Goal: Transaction & Acquisition: Purchase product/service

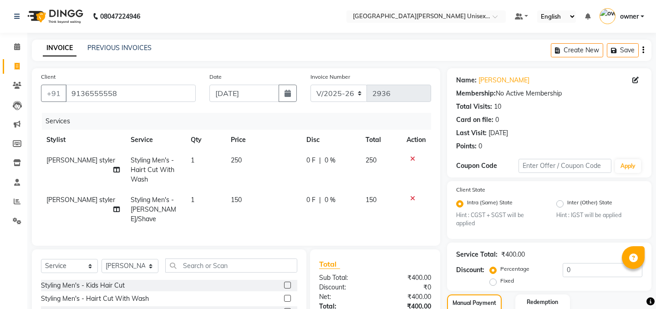
select select "7055"
select select "service"
select select "61129"
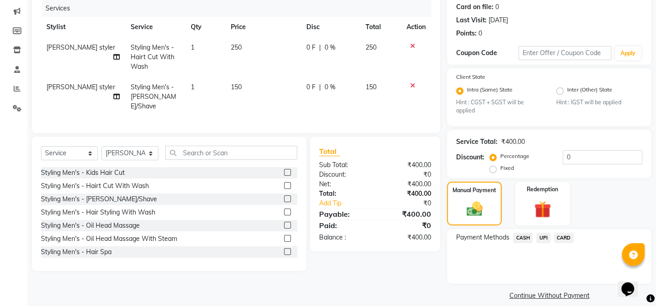
scroll to position [123, 0]
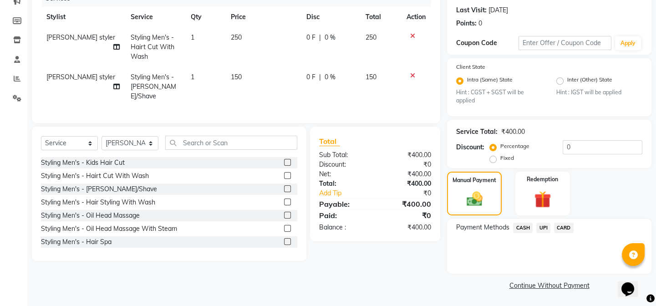
click at [547, 229] on span "UPI" at bounding box center [543, 228] width 14 height 10
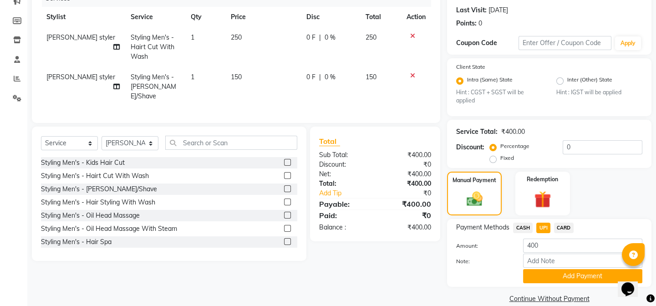
click at [520, 226] on span "CASH" at bounding box center [523, 228] width 20 height 10
click at [569, 275] on button "Add Payment" at bounding box center [582, 276] width 119 height 14
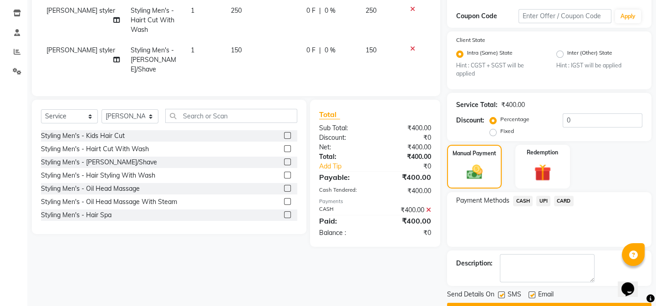
scroll to position [174, 0]
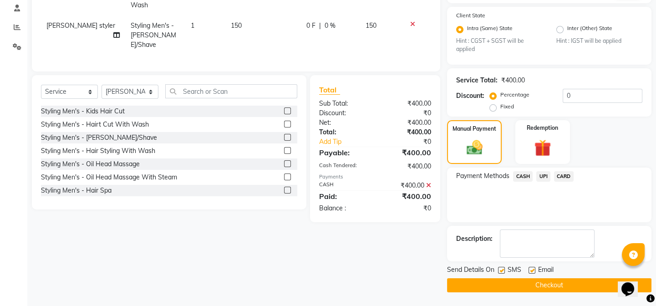
click at [577, 289] on button "Checkout" at bounding box center [549, 285] width 204 height 14
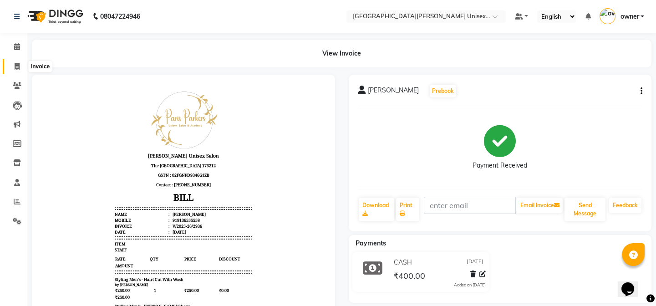
click at [14, 70] on span at bounding box center [17, 66] width 16 height 10
select select "service"
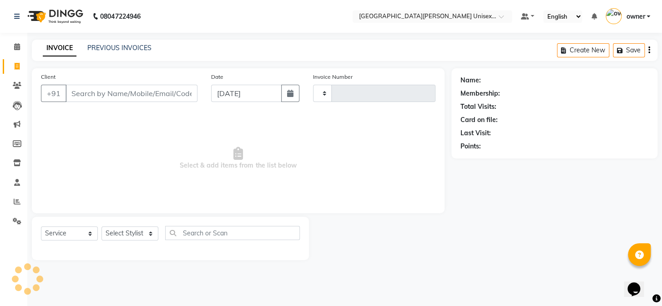
type input "2937"
select select "7055"
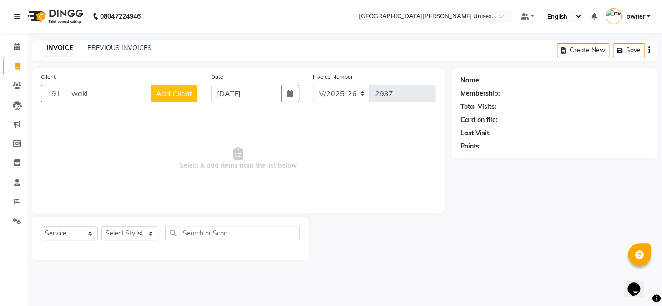
click at [104, 96] on input "waki" at bounding box center [109, 93] width 86 height 17
type input "w"
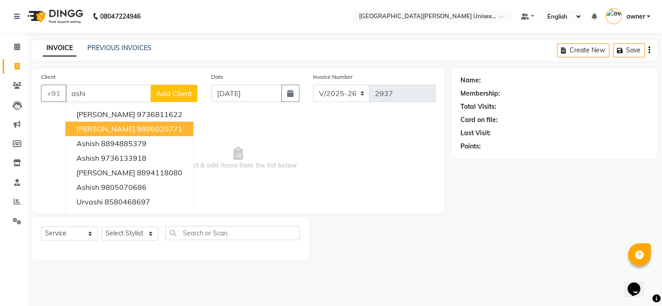
click at [107, 129] on span "[PERSON_NAME]" at bounding box center [105, 128] width 59 height 9
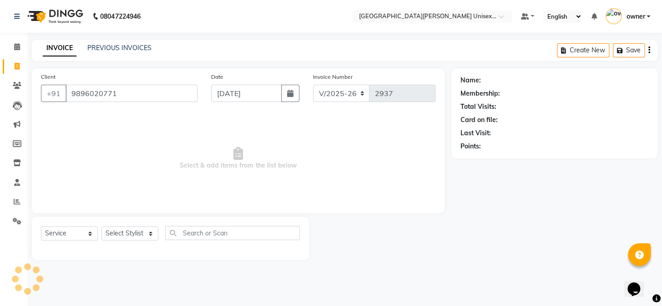
type input "9896020771"
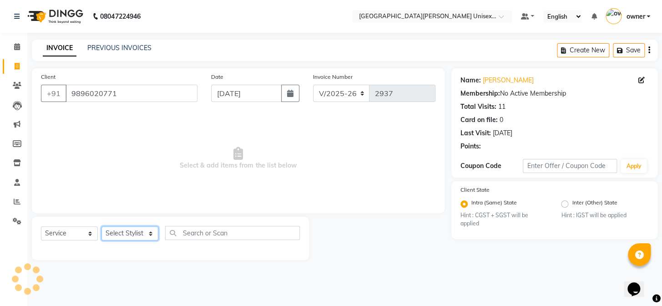
click at [146, 233] on select "Select Stylist anjali [PERSON_NAME] [PERSON_NAME] styler [PERSON_NAME] [PERSON_…" at bounding box center [129, 233] width 57 height 14
select select "86130"
click at [101, 226] on select "Select Stylist anjali [PERSON_NAME] [PERSON_NAME] styler [PERSON_NAME] [PERSON_…" at bounding box center [129, 233] width 57 height 14
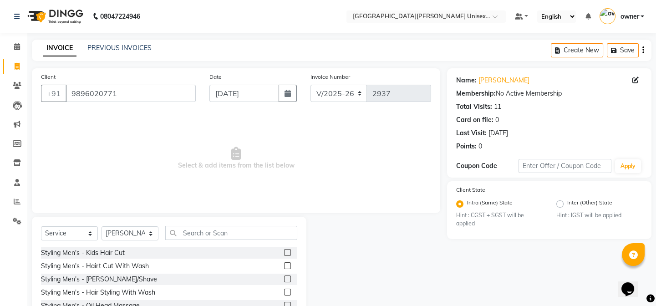
click at [284, 265] on label at bounding box center [287, 265] width 7 height 7
click at [284, 265] on input "checkbox" at bounding box center [287, 266] width 6 height 6
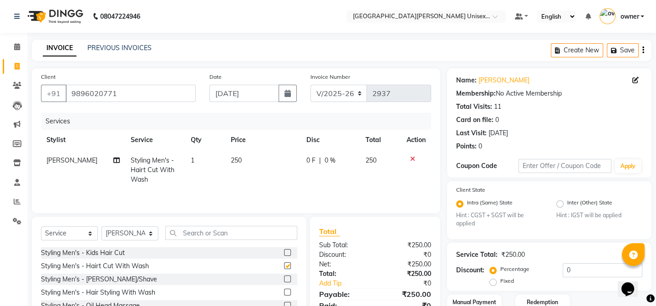
checkbox input "false"
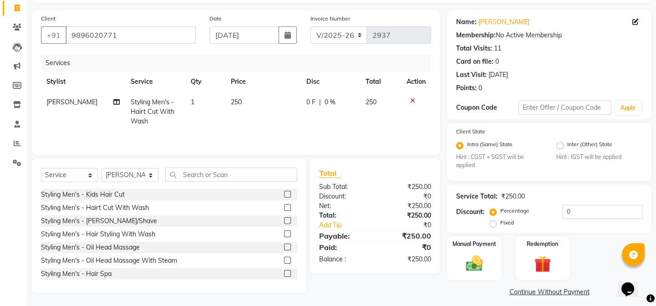
scroll to position [65, 0]
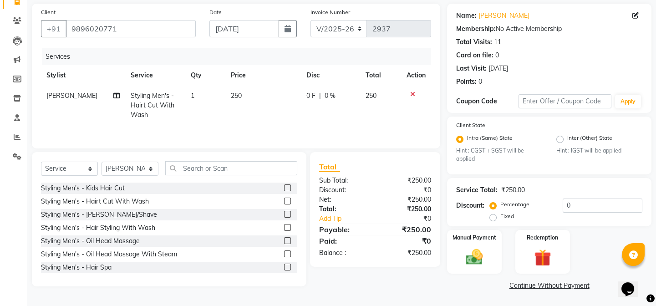
click at [414, 91] on icon at bounding box center [412, 94] width 5 height 6
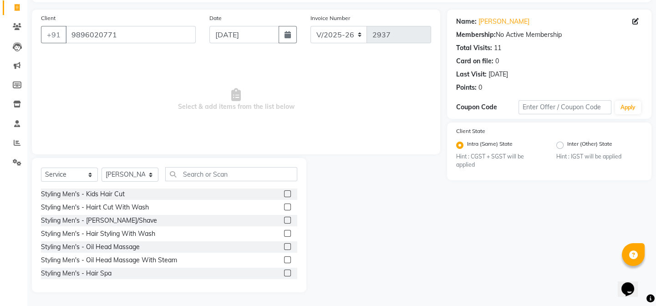
scroll to position [59, 0]
click at [182, 180] on input "text" at bounding box center [231, 174] width 132 height 14
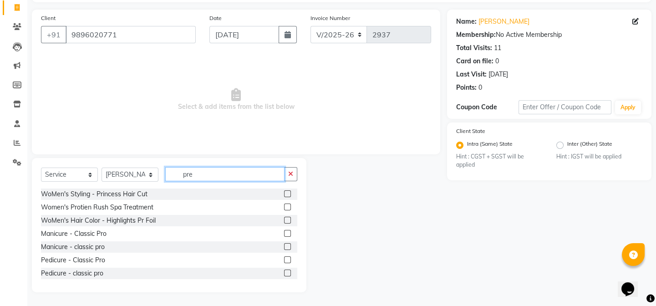
scroll to position [0, 0]
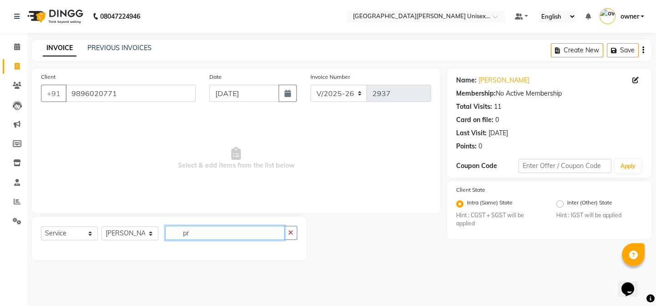
type input "p"
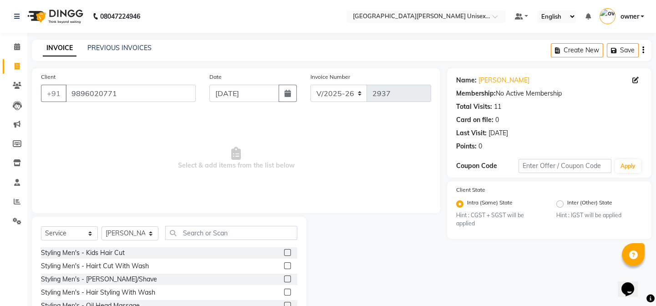
click at [284, 248] on div at bounding box center [290, 252] width 13 height 11
click at [284, 254] on label at bounding box center [287, 252] width 7 height 7
click at [284, 254] on input "checkbox" at bounding box center [287, 253] width 6 height 6
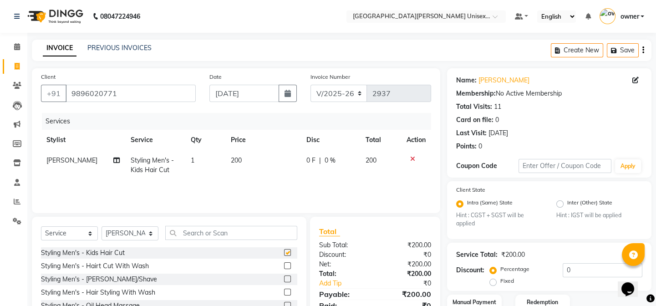
checkbox input "false"
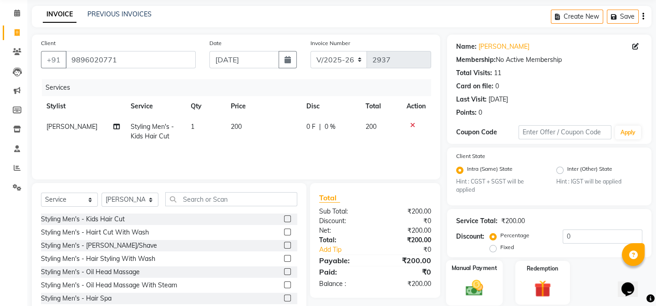
scroll to position [65, 0]
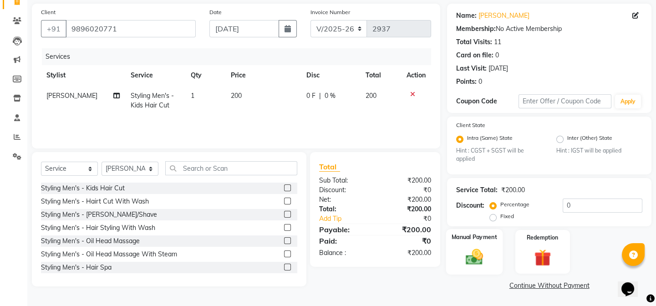
click at [492, 262] on div "Manual Payment" at bounding box center [474, 251] width 56 height 45
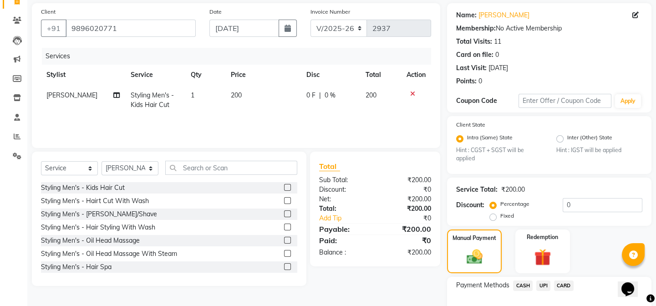
click at [542, 287] on span "UPI" at bounding box center [543, 285] width 14 height 10
click at [520, 284] on span "CASH" at bounding box center [523, 285] width 20 height 10
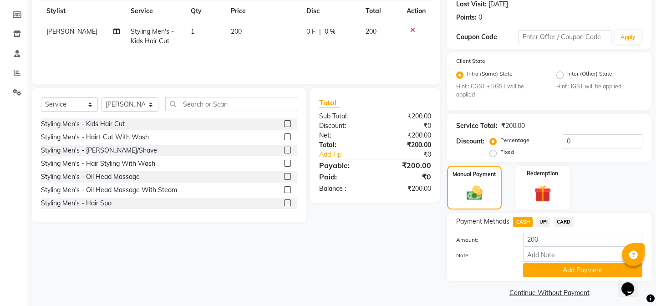
scroll to position [137, 0]
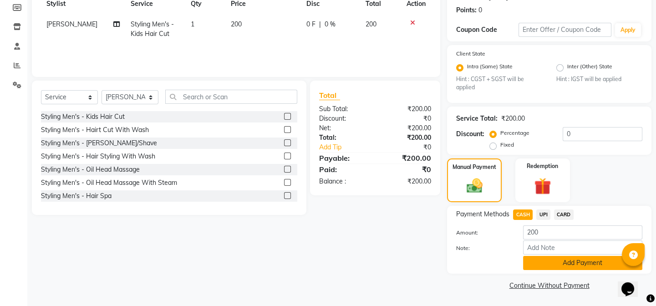
click at [547, 261] on button "Add Payment" at bounding box center [582, 263] width 119 height 14
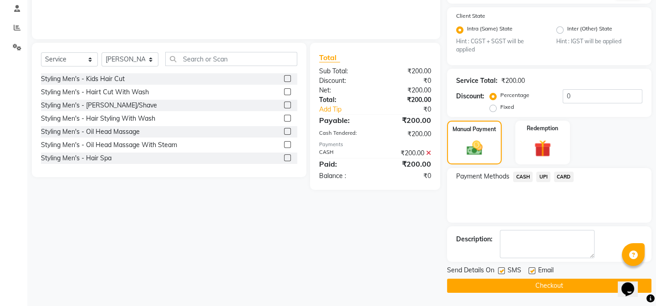
scroll to position [174, 0]
click at [557, 278] on button "Checkout" at bounding box center [549, 285] width 204 height 14
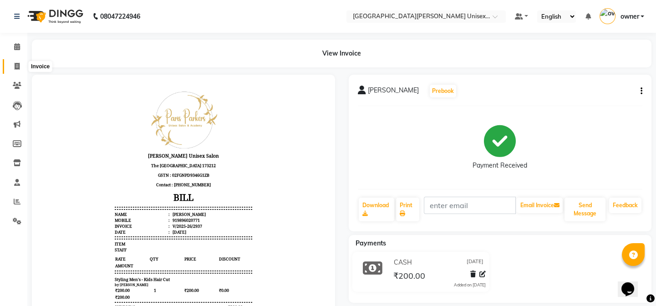
click at [17, 63] on icon at bounding box center [17, 66] width 5 height 7
select select "service"
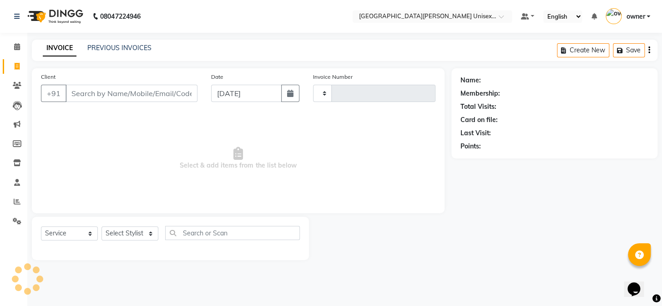
type input "2938"
select select "7055"
click at [107, 86] on input "Client" at bounding box center [132, 93] width 132 height 17
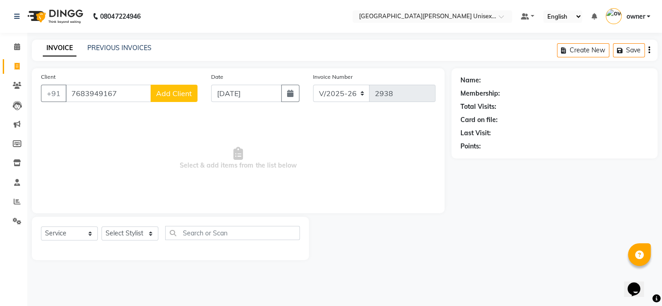
type input "7683949167"
click at [171, 90] on span "Add Client" at bounding box center [174, 93] width 36 height 9
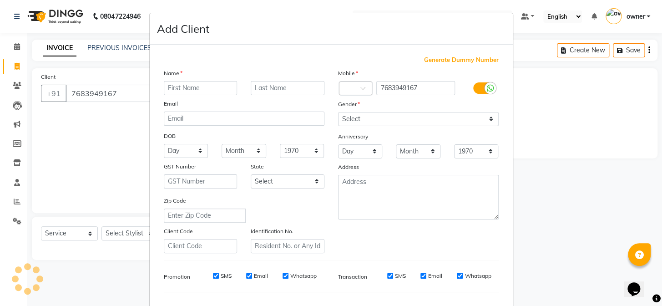
click at [196, 88] on input "text" at bounding box center [201, 88] width 74 height 14
type input "kavya"
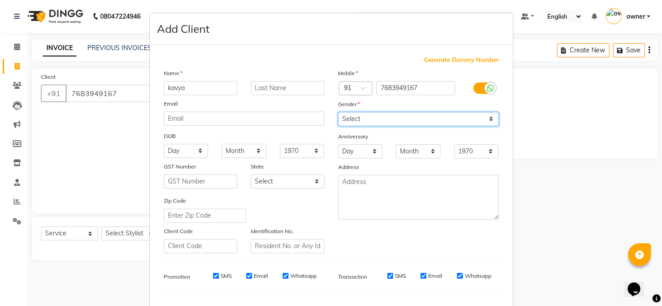
click at [364, 115] on select "Select [DEMOGRAPHIC_DATA] [DEMOGRAPHIC_DATA] Other Prefer Not To Say" at bounding box center [418, 119] width 161 height 14
select select "[DEMOGRAPHIC_DATA]"
click at [338, 112] on select "Select [DEMOGRAPHIC_DATA] [DEMOGRAPHIC_DATA] Other Prefer Not To Say" at bounding box center [418, 119] width 161 height 14
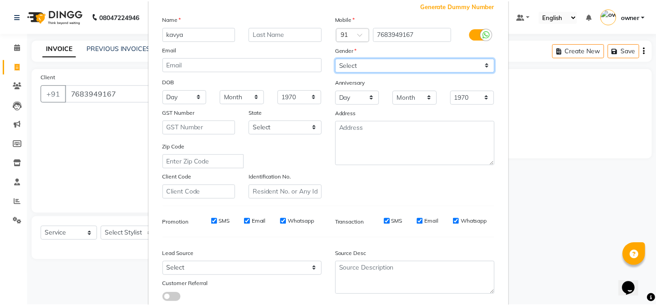
scroll to position [117, 0]
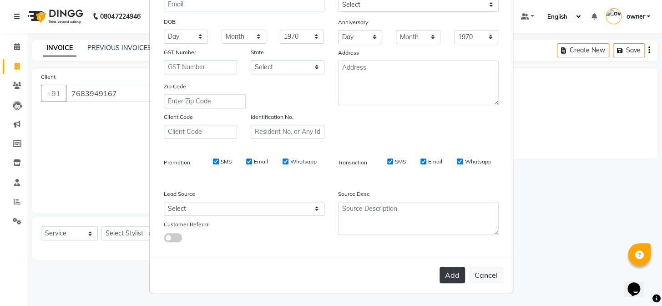
click at [447, 269] on button "Add" at bounding box center [452, 275] width 25 height 16
select select
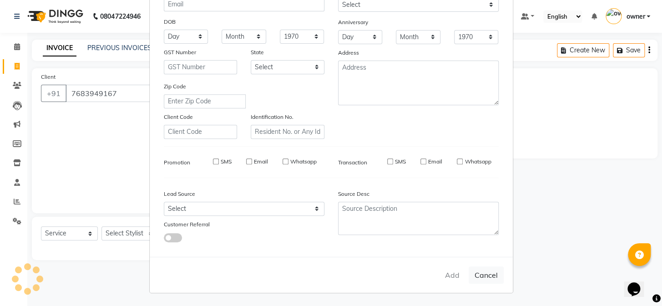
select select
checkbox input "false"
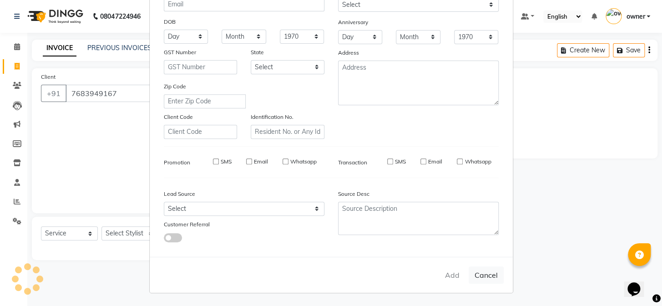
checkbox input "false"
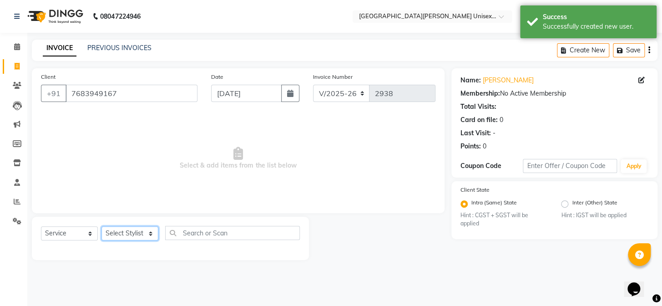
click at [135, 230] on select "Select Stylist anjali [PERSON_NAME] [PERSON_NAME] styler [PERSON_NAME] [PERSON_…" at bounding box center [129, 233] width 57 height 14
select select "58723"
click at [101, 226] on select "Select Stylist anjali [PERSON_NAME] [PERSON_NAME] styler [PERSON_NAME] [PERSON_…" at bounding box center [129, 233] width 57 height 14
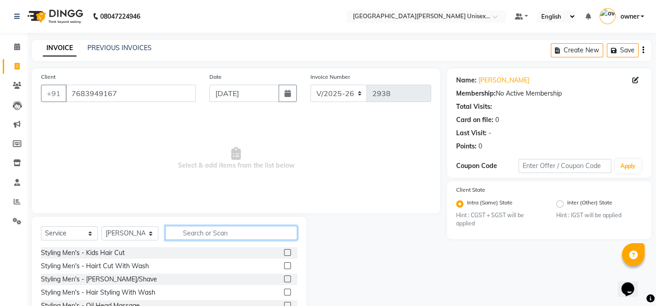
click at [222, 232] on input "text" at bounding box center [231, 233] width 132 height 14
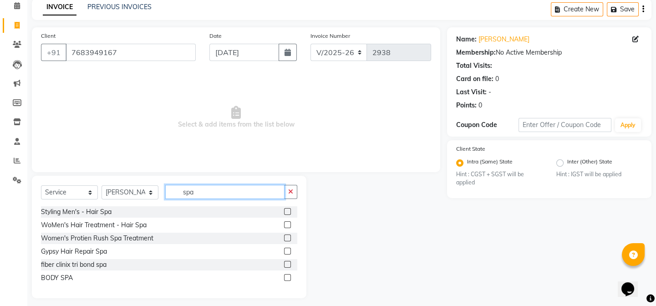
scroll to position [47, 0]
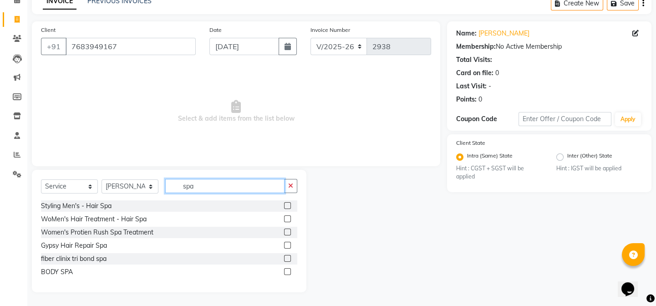
type input "spa"
click at [286, 231] on label at bounding box center [287, 231] width 7 height 7
click at [286, 231] on input "checkbox" at bounding box center [287, 232] width 6 height 6
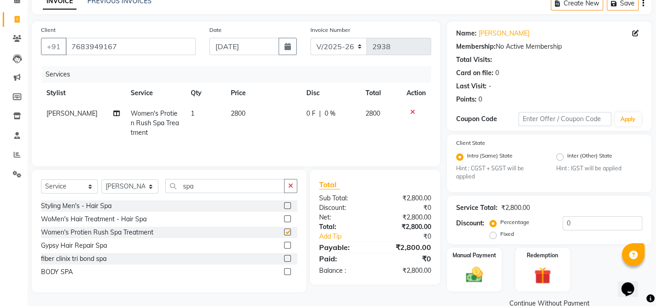
checkbox input "false"
click at [313, 115] on span "0 F" at bounding box center [310, 114] width 9 height 10
select select "58723"
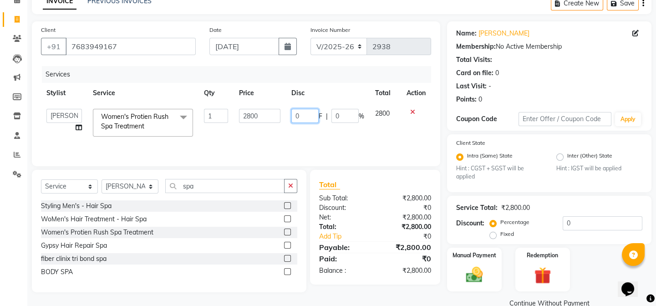
click at [314, 115] on input "0" at bounding box center [304, 116] width 27 height 14
type input "800"
click at [295, 142] on div "Services Stylist Service Qty Price Disc Total Action anjali [PERSON_NAME] [PERS…" at bounding box center [236, 111] width 390 height 91
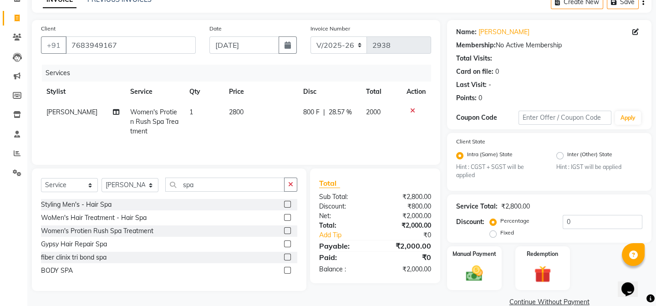
scroll to position [65, 0]
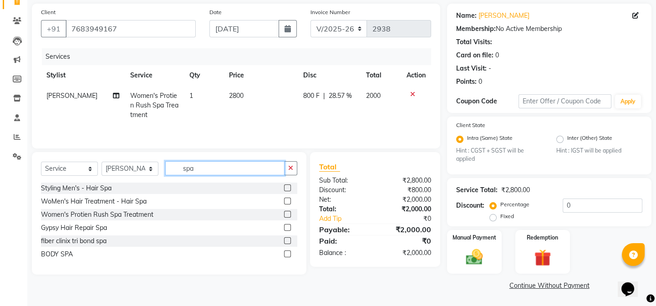
click at [231, 168] on input "spa" at bounding box center [224, 168] width 119 height 14
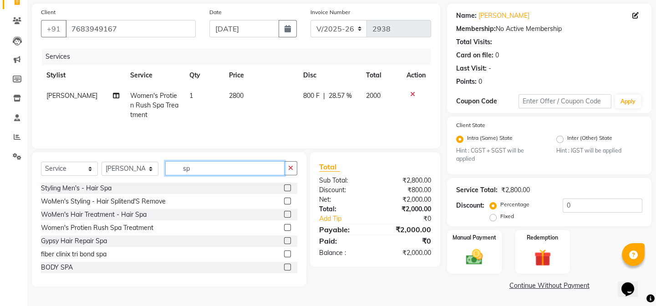
type input "s"
type input "cut"
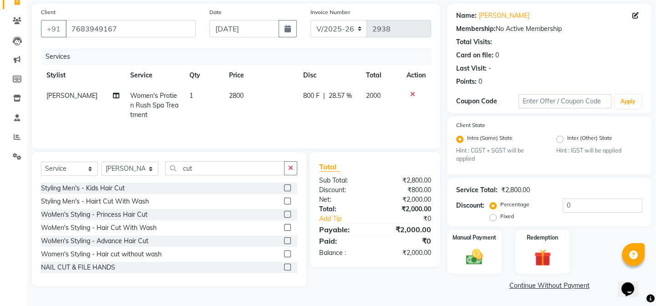
click at [284, 225] on label at bounding box center [287, 227] width 7 height 7
click at [284, 225] on input "checkbox" at bounding box center [287, 228] width 6 height 6
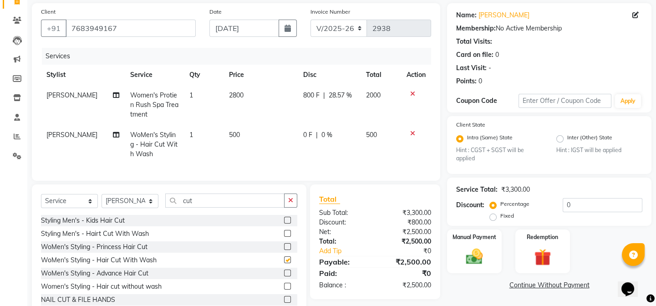
checkbox input "false"
click at [411, 132] on icon at bounding box center [412, 133] width 5 height 6
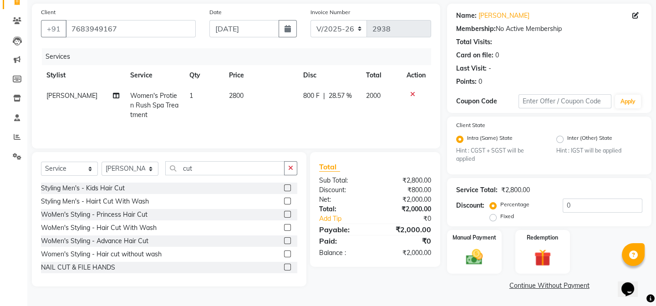
click at [284, 237] on label at bounding box center [287, 240] width 7 height 7
click at [284, 238] on input "checkbox" at bounding box center [287, 241] width 6 height 6
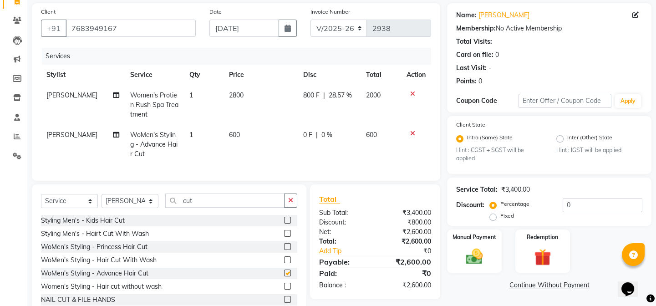
checkbox input "false"
click at [309, 137] on span "0 F" at bounding box center [307, 135] width 9 height 10
select select "58723"
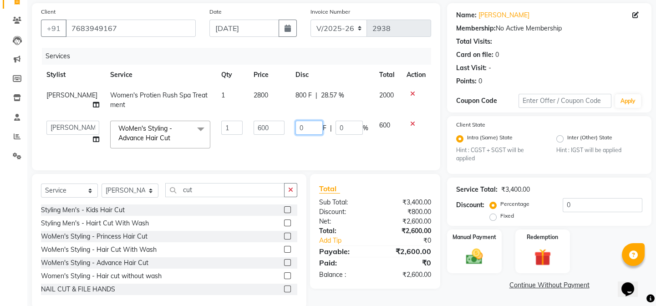
click at [312, 129] on input "0" at bounding box center [308, 128] width 27 height 14
type input "100"
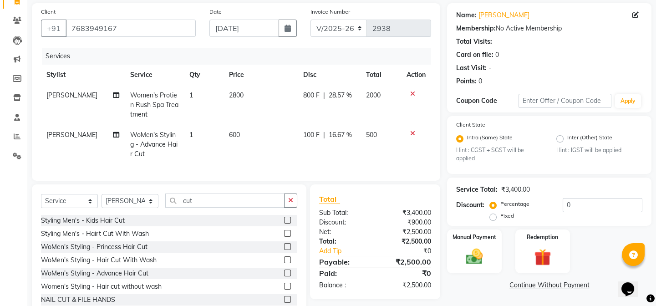
click at [230, 150] on tr "[PERSON_NAME]'s Styling - Advance Hair Cut 1 600 100 F | 16.67 % 500" at bounding box center [236, 145] width 390 height 40
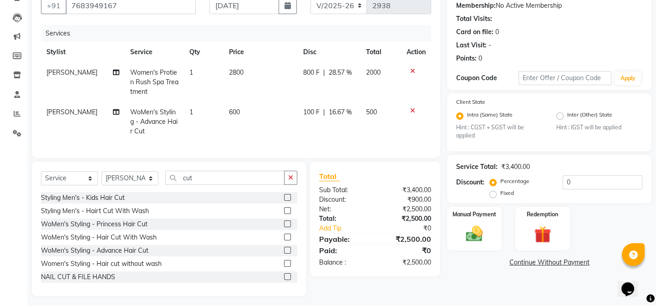
scroll to position [98, 0]
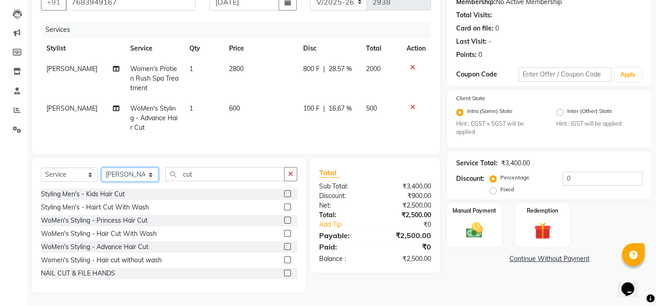
click at [147, 173] on select "Select Stylist anjali [PERSON_NAME] [PERSON_NAME] styler [PERSON_NAME] [PERSON_…" at bounding box center [129, 174] width 57 height 14
click at [101, 167] on select "Select Stylist anjali [PERSON_NAME] [PERSON_NAME] styler [PERSON_NAME] [PERSON_…" at bounding box center [129, 174] width 57 height 14
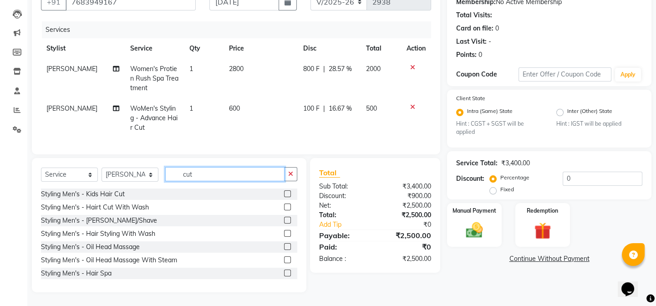
click at [223, 171] on input "cut" at bounding box center [224, 174] width 119 height 14
drag, startPoint x: 130, startPoint y: 170, endPoint x: 141, endPoint y: 172, distance: 11.2
click at [132, 172] on select "Select Stylist anjali [PERSON_NAME] [PERSON_NAME] styler [PERSON_NAME] [PERSON_…" at bounding box center [129, 174] width 57 height 14
select select "61129"
click at [101, 167] on select "Select Stylist anjali [PERSON_NAME] [PERSON_NAME] styler [PERSON_NAME] [PERSON_…" at bounding box center [129, 174] width 57 height 14
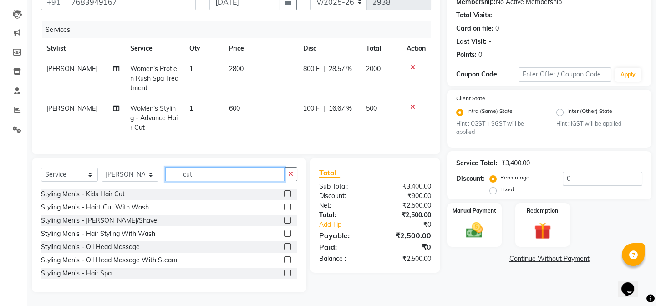
click at [215, 172] on input "cut" at bounding box center [224, 174] width 119 height 14
type input "c"
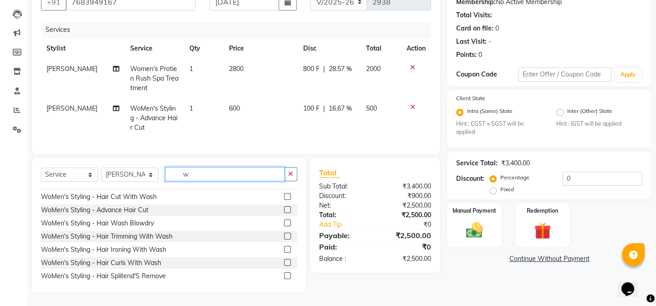
scroll to position [82, 0]
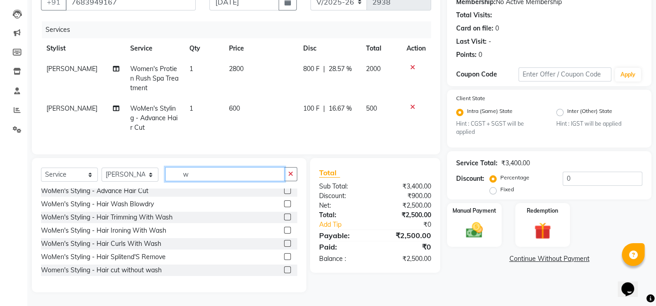
type input "w"
click at [284, 202] on label at bounding box center [287, 203] width 7 height 7
click at [284, 202] on input "checkbox" at bounding box center [287, 204] width 6 height 6
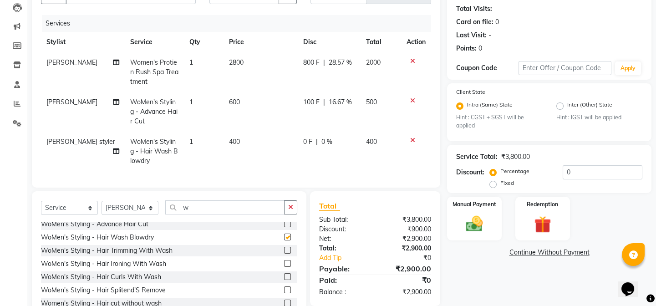
checkbox input "false"
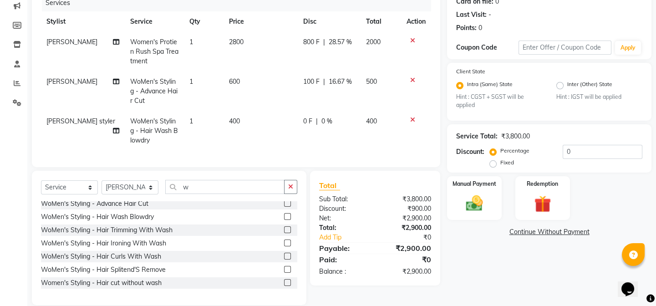
scroll to position [137, 0]
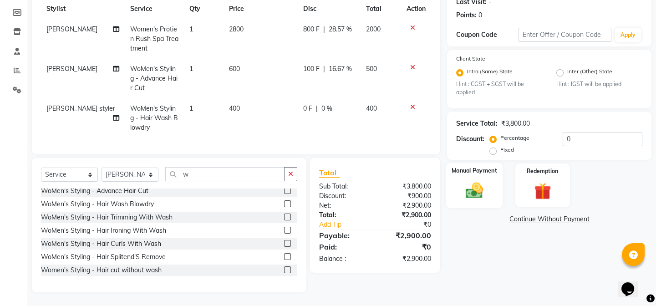
click at [478, 181] on img at bounding box center [474, 191] width 28 height 20
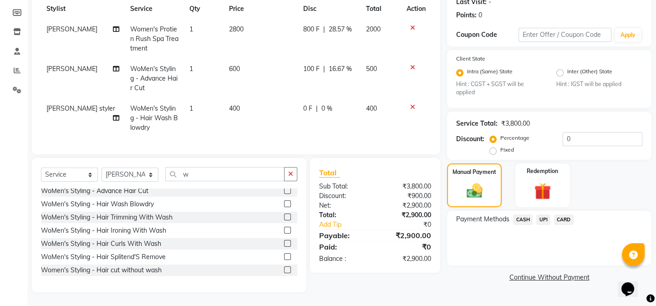
click at [525, 214] on span "CASH" at bounding box center [523, 219] width 20 height 10
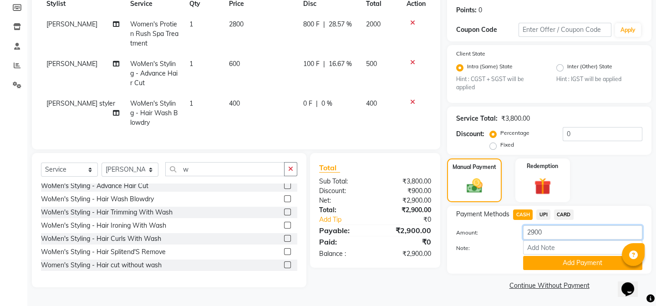
click at [550, 228] on input "2900" at bounding box center [582, 232] width 119 height 14
type input "2"
type input "400"
click at [560, 259] on button "Add Payment" at bounding box center [582, 263] width 119 height 14
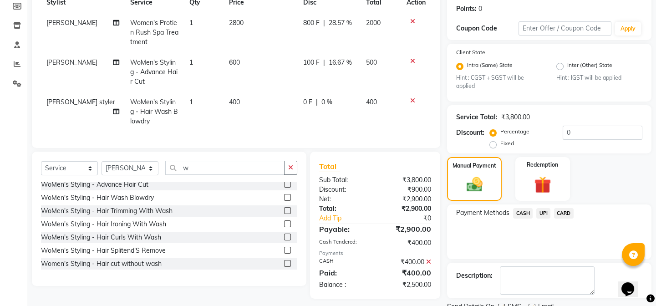
click at [542, 212] on span "UPI" at bounding box center [543, 213] width 14 height 10
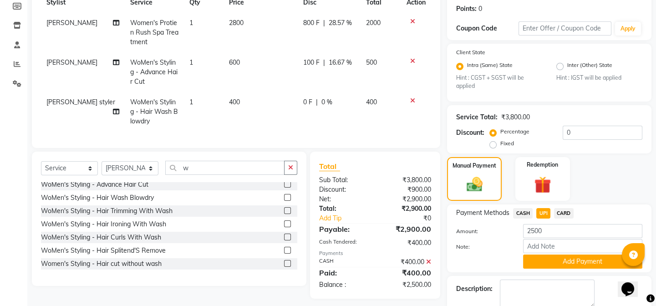
click at [559, 263] on button "Add Payment" at bounding box center [582, 261] width 119 height 14
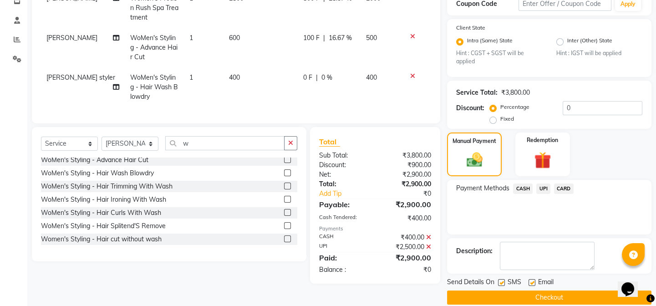
scroll to position [174, 0]
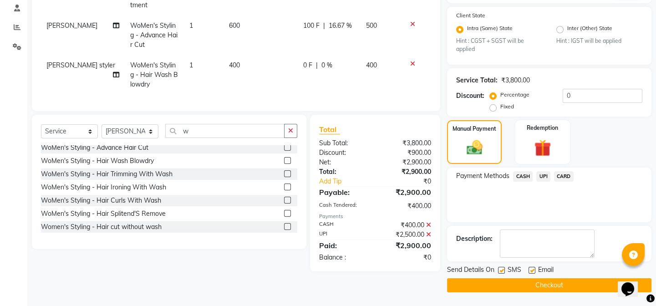
click at [554, 285] on button "Checkout" at bounding box center [549, 285] width 204 height 14
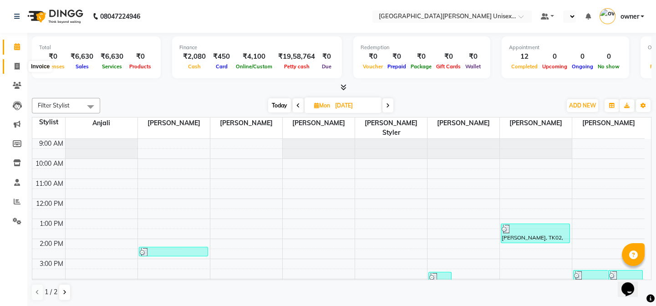
click at [13, 64] on span at bounding box center [17, 66] width 16 height 10
select select "service"
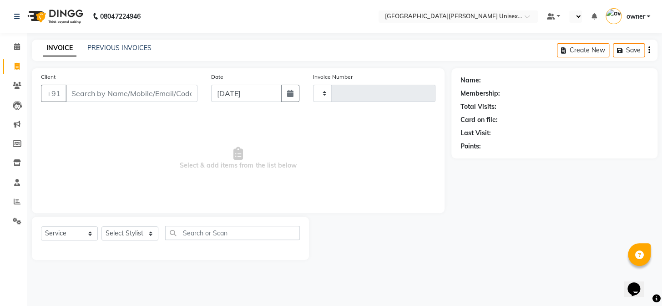
type input "2939"
select select "7055"
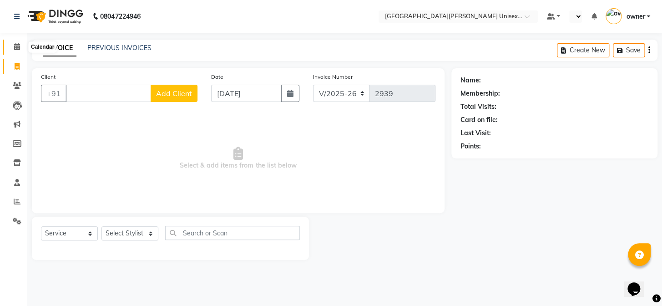
click at [14, 46] on icon at bounding box center [17, 46] width 6 height 7
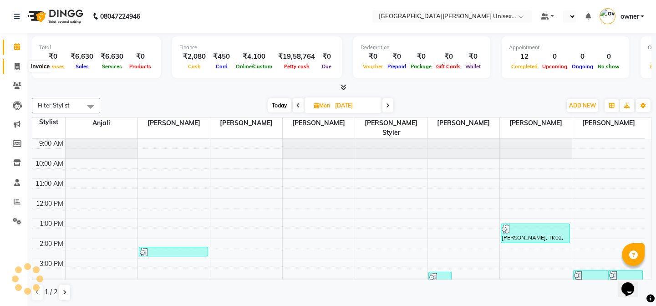
click at [15, 65] on icon at bounding box center [17, 66] width 5 height 7
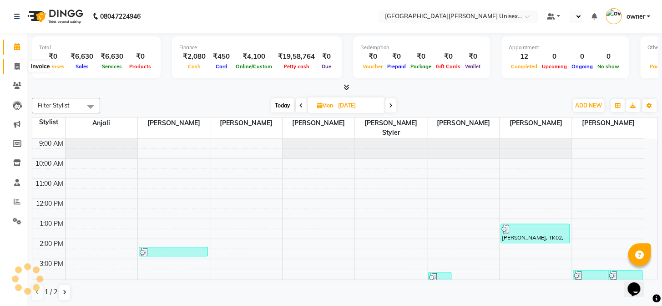
select select "service"
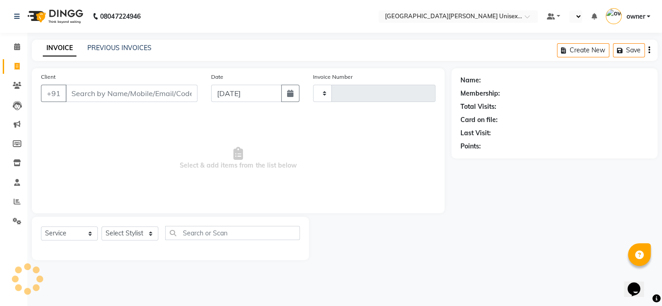
click at [96, 98] on input "Client" at bounding box center [132, 93] width 132 height 17
type input "2939"
select select "7055"
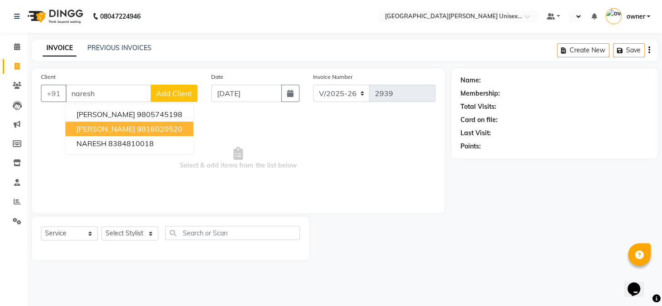
click at [175, 130] on ngb-highlight "9816020520" at bounding box center [160, 128] width 46 height 9
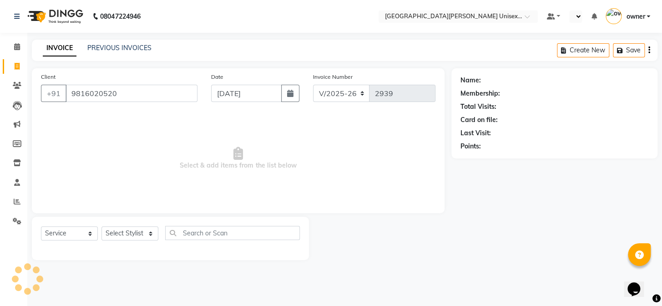
type input "9816020520"
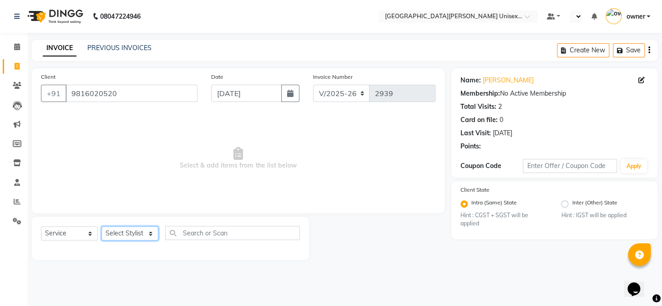
drag, startPoint x: 132, startPoint y: 235, endPoint x: 129, endPoint y: 227, distance: 9.1
click at [132, 235] on select "Select Stylist anjali [PERSON_NAME] [PERSON_NAME] styler [PERSON_NAME] [PERSON_…" at bounding box center [129, 233] width 57 height 14
select select "82058"
click at [101, 226] on select "Select Stylist anjali [PERSON_NAME] [PERSON_NAME] styler [PERSON_NAME] [PERSON_…" at bounding box center [129, 233] width 57 height 14
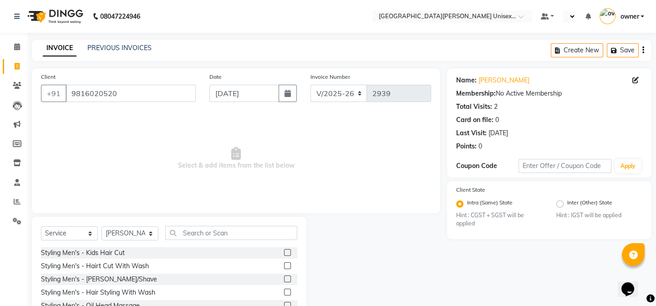
click at [284, 267] on label at bounding box center [287, 265] width 7 height 7
click at [284, 267] on input "checkbox" at bounding box center [287, 266] width 6 height 6
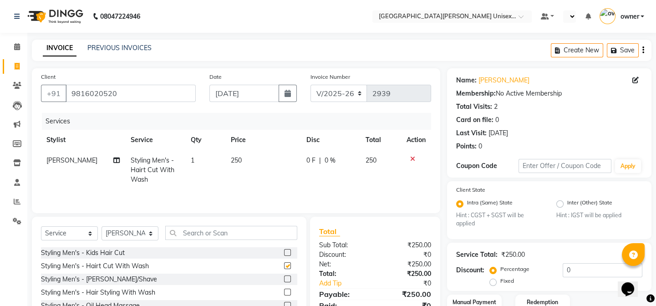
checkbox input "false"
click at [284, 250] on label at bounding box center [287, 252] width 7 height 7
click at [284, 250] on input "checkbox" at bounding box center [287, 253] width 6 height 6
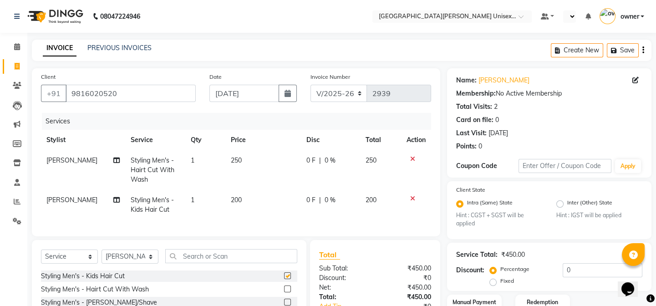
checkbox input "false"
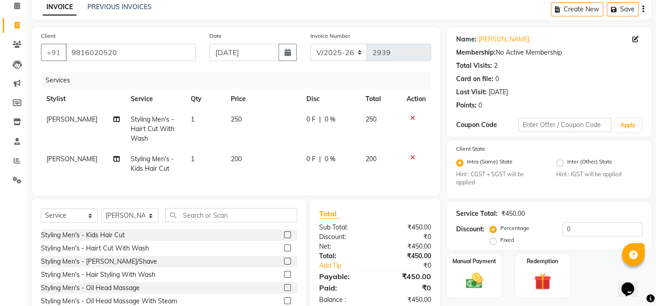
click at [411, 156] on icon at bounding box center [412, 157] width 5 height 6
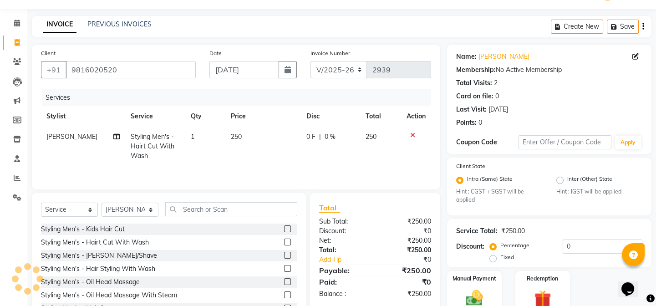
scroll to position [65, 0]
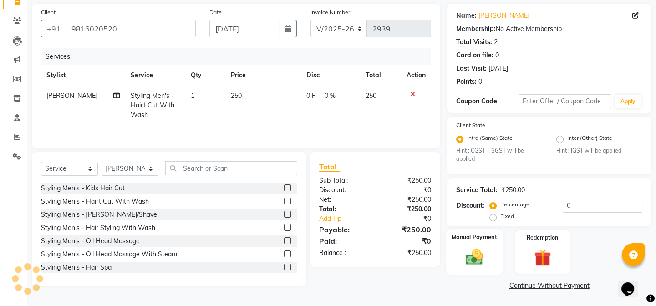
click at [472, 248] on img at bounding box center [474, 257] width 28 height 20
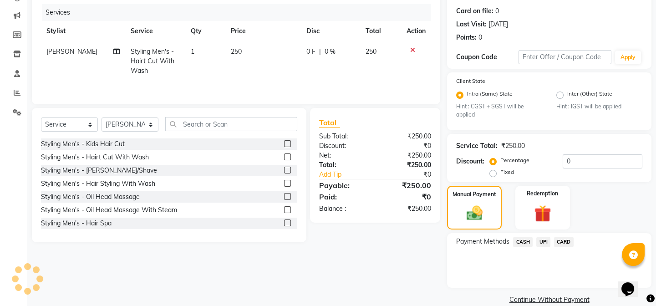
scroll to position [123, 0]
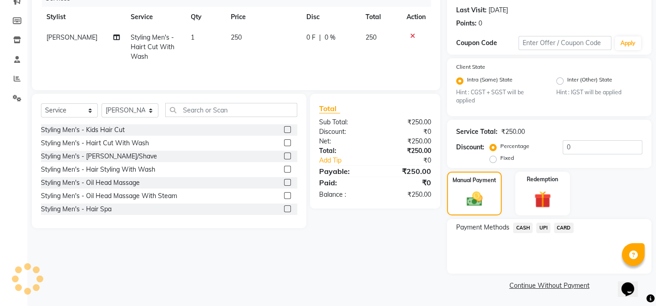
click at [538, 226] on span "UPI" at bounding box center [543, 228] width 14 height 10
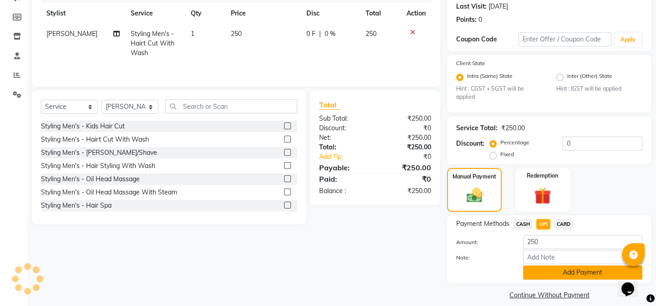
scroll to position [137, 0]
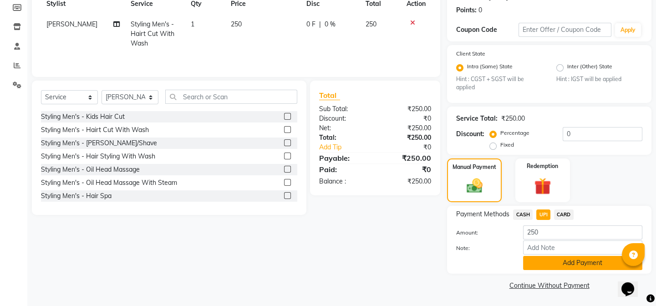
click at [551, 261] on button "Add Payment" at bounding box center [582, 263] width 119 height 14
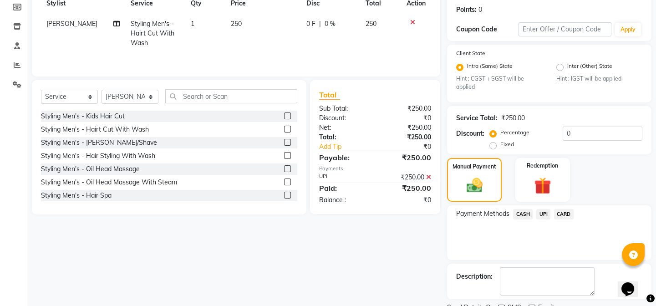
scroll to position [174, 0]
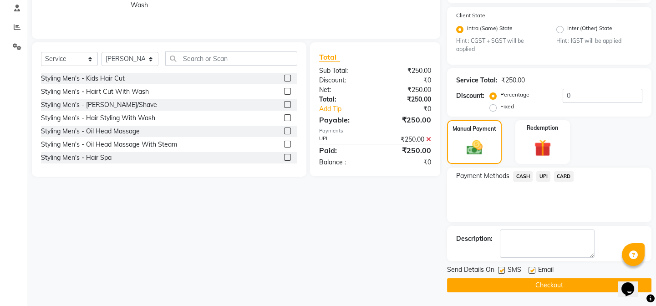
click at [531, 281] on button "Checkout" at bounding box center [549, 285] width 204 height 14
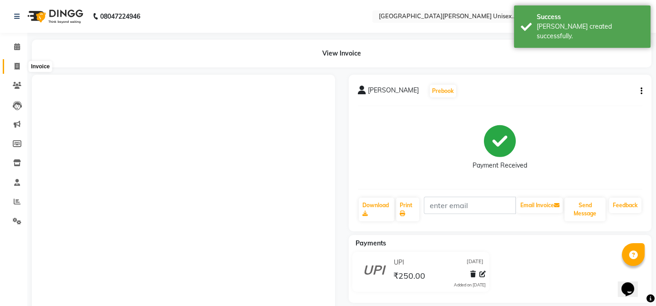
click at [16, 64] on icon at bounding box center [17, 66] width 5 height 7
select select "service"
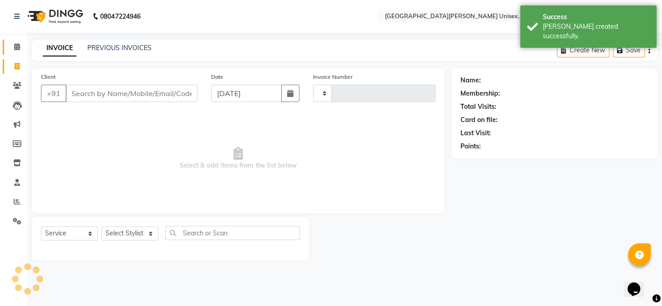
click at [16, 46] on icon at bounding box center [17, 46] width 6 height 7
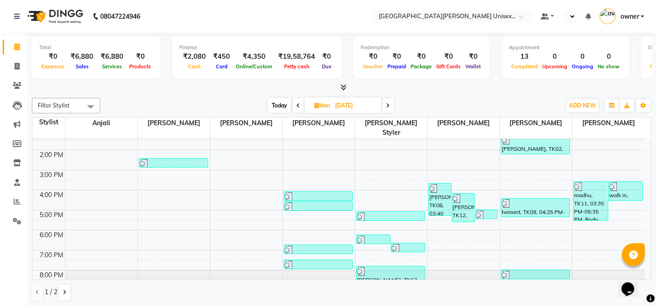
scroll to position [47, 0]
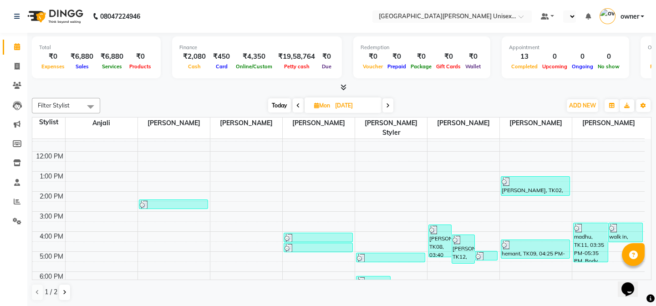
click at [279, 110] on span "Today" at bounding box center [279, 105] width 23 height 14
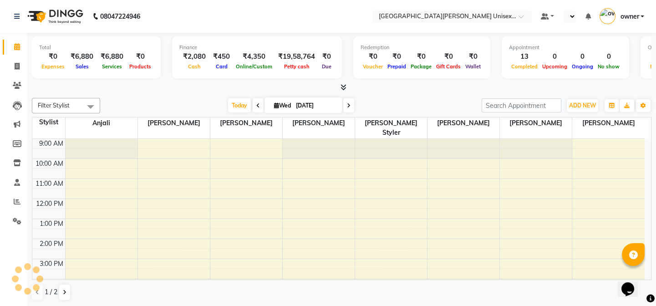
scroll to position [89, 0]
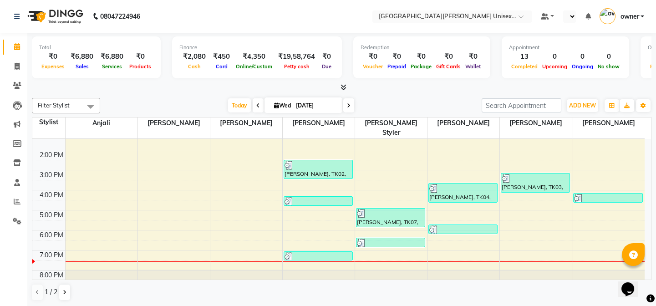
click at [258, 105] on span at bounding box center [258, 105] width 11 height 14
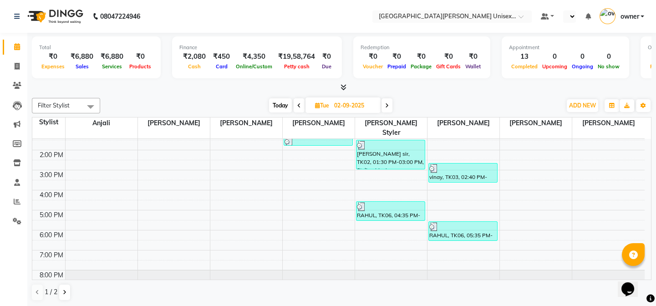
click at [302, 109] on span at bounding box center [299, 105] width 11 height 14
type input "01-09-2025"
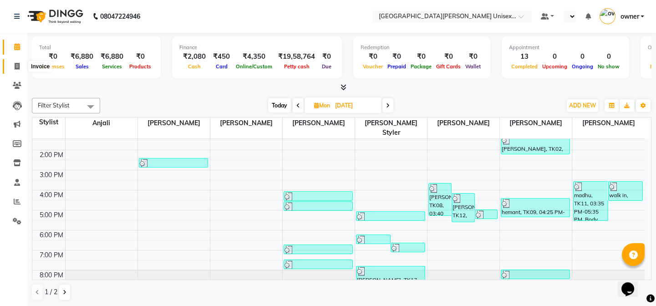
click at [16, 64] on icon at bounding box center [17, 66] width 5 height 7
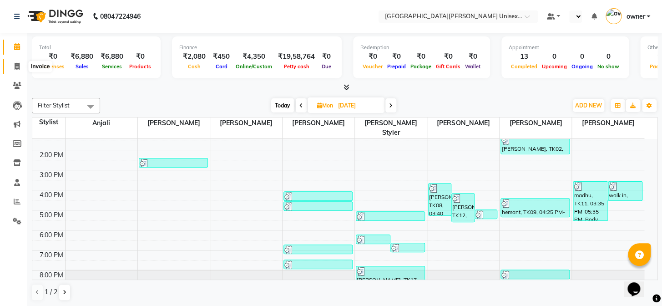
select select "service"
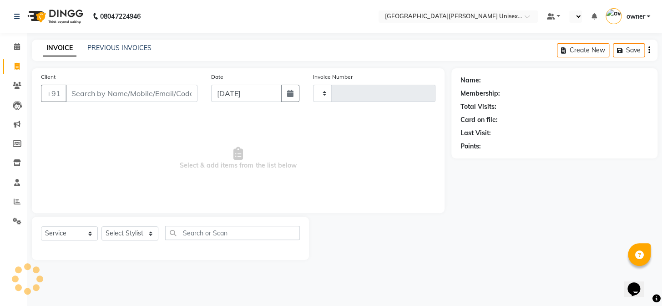
type input "2940"
select select "7055"
click at [18, 49] on icon at bounding box center [17, 46] width 6 height 7
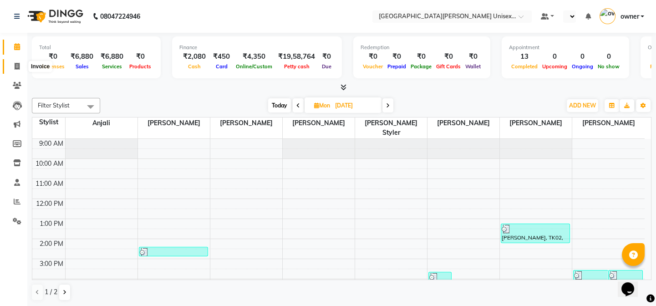
click at [18, 65] on icon at bounding box center [17, 66] width 5 height 7
select select "service"
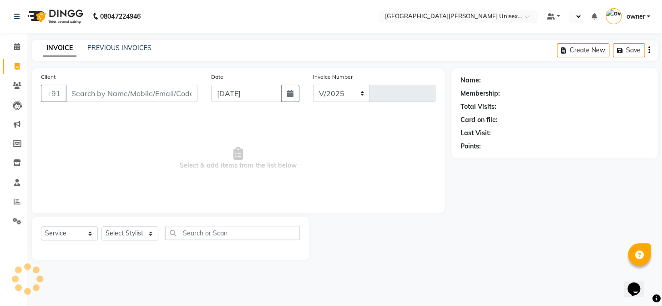
select select "7055"
type input "2940"
click at [101, 96] on input "Client" at bounding box center [132, 93] width 132 height 17
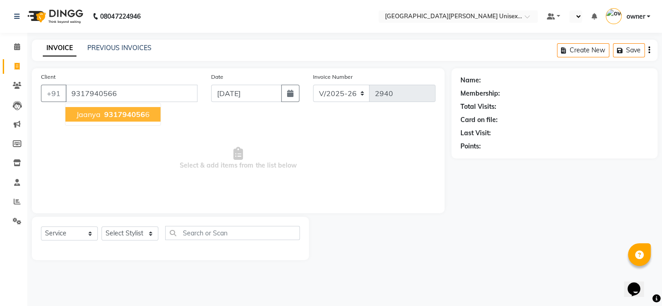
type input "9317940566"
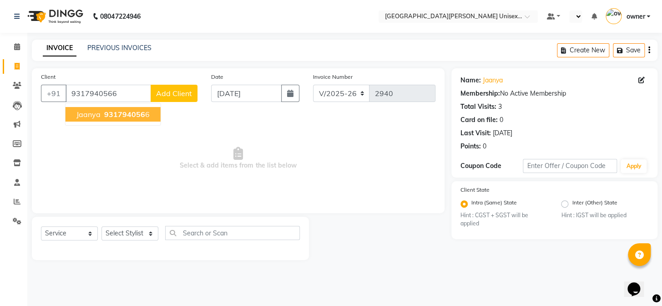
click at [111, 112] on span "931794056" at bounding box center [124, 114] width 41 height 9
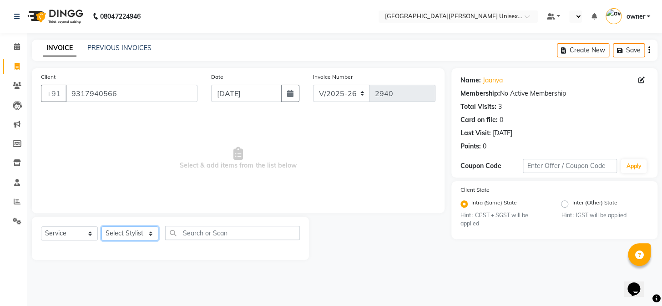
click at [152, 232] on select "Select Stylist anjali [PERSON_NAME] [PERSON_NAME] styler [PERSON_NAME] [PERSON_…" at bounding box center [129, 233] width 57 height 14
select select "58737"
click at [101, 226] on select "Select Stylist anjali [PERSON_NAME] [PERSON_NAME] styler [PERSON_NAME] [PERSON_…" at bounding box center [129, 233] width 57 height 14
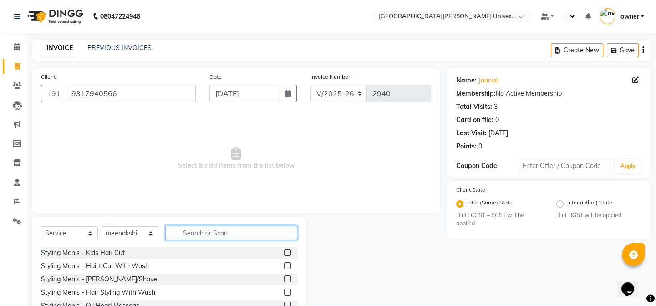
click at [186, 237] on input "text" at bounding box center [231, 233] width 132 height 14
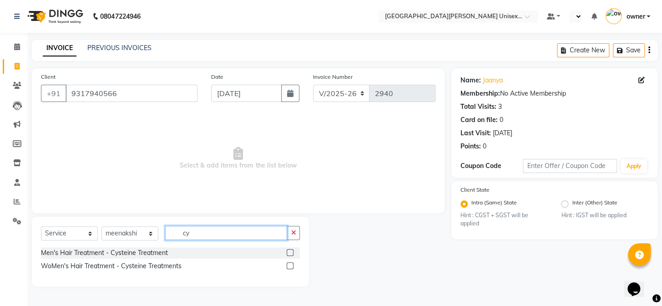
type input "c"
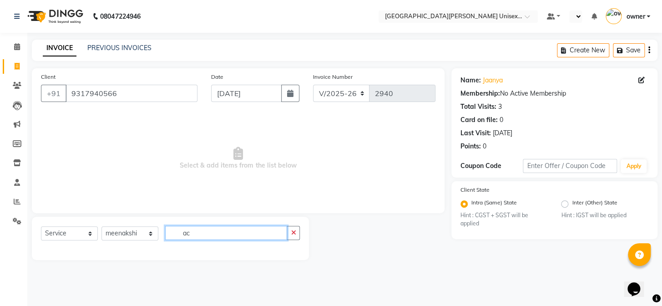
type input "a"
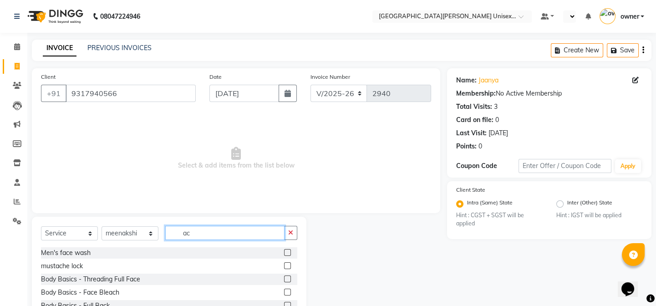
click at [191, 236] on input "ac" at bounding box center [224, 233] width 119 height 14
type input "a"
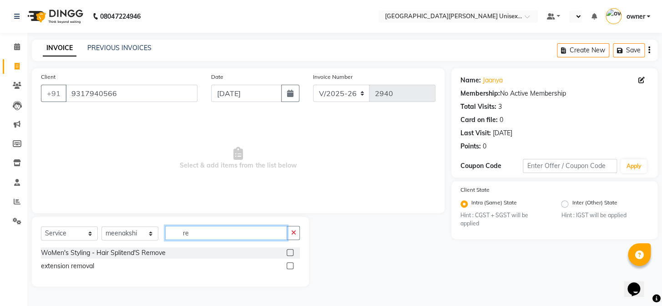
type input "r"
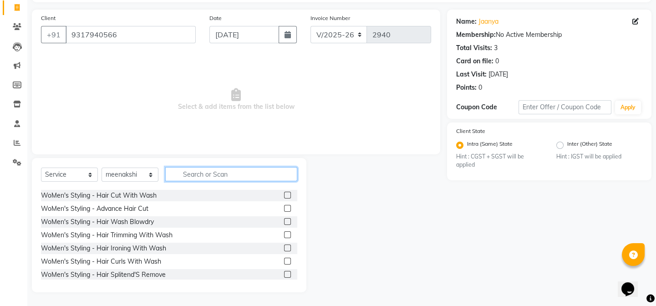
scroll to position [82, 0]
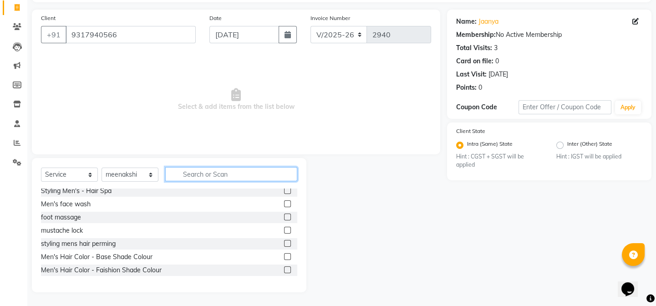
click at [247, 181] on input "text" at bounding box center [231, 174] width 132 height 14
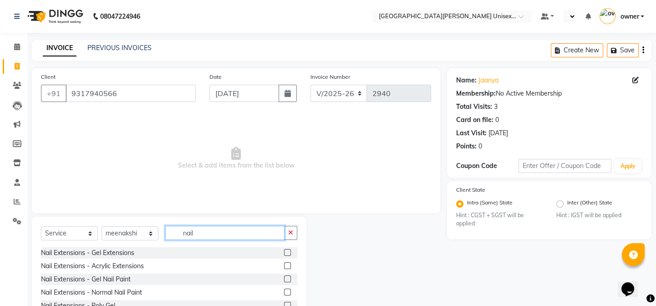
scroll to position [59, 0]
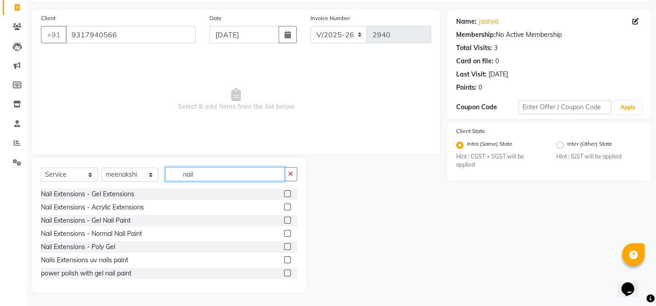
type input "nail"
click at [284, 209] on label at bounding box center [287, 206] width 7 height 7
click at [284, 209] on input "checkbox" at bounding box center [287, 207] width 6 height 6
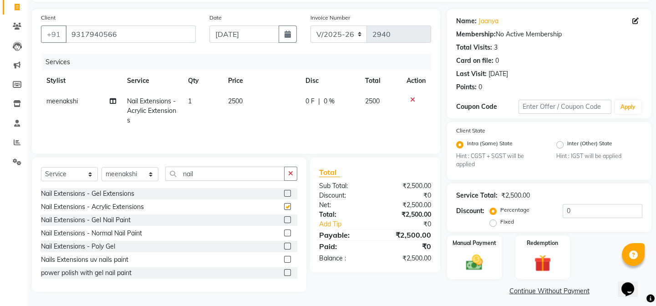
checkbox input "false"
click at [201, 172] on input "nail" at bounding box center [224, 174] width 119 height 14
click at [284, 220] on label at bounding box center [287, 219] width 7 height 7
click at [284, 220] on input "checkbox" at bounding box center [287, 220] width 6 height 6
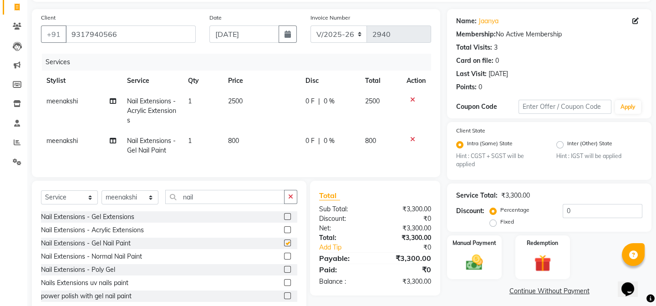
checkbox input "false"
click at [410, 99] on icon at bounding box center [412, 99] width 5 height 6
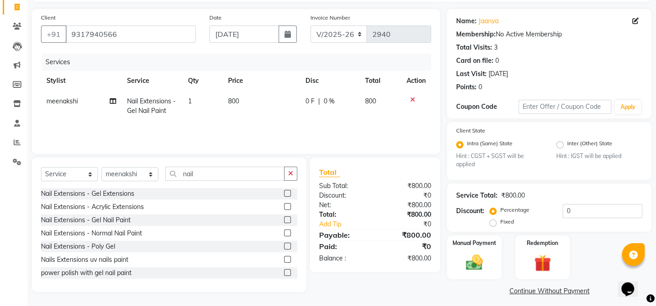
click at [250, 95] on td "800" at bounding box center [261, 106] width 77 height 30
select select "58737"
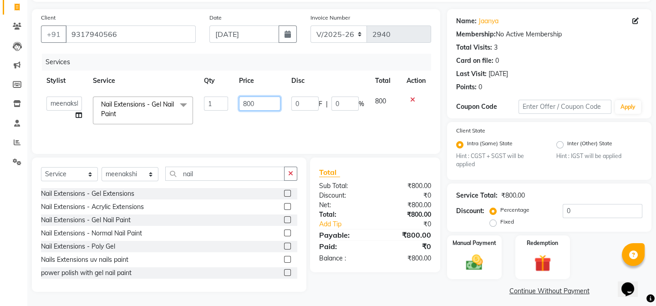
click at [258, 104] on input "800" at bounding box center [259, 103] width 41 height 14
type input "8"
type input "500"
click at [309, 136] on div "Services Stylist Service Qty Price Disc Total Action anjali ashish talwar bhanu…" at bounding box center [236, 99] width 390 height 91
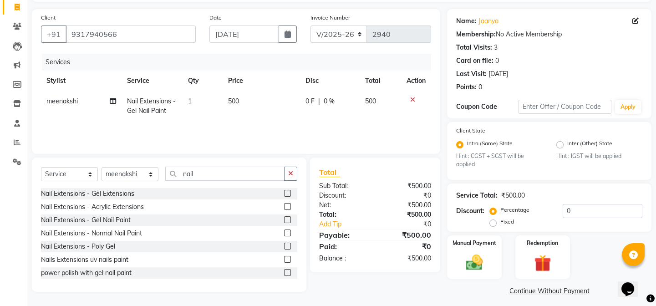
scroll to position [65, 0]
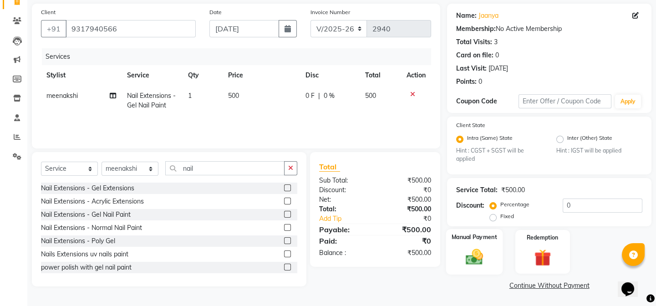
click at [479, 265] on img at bounding box center [474, 257] width 28 height 20
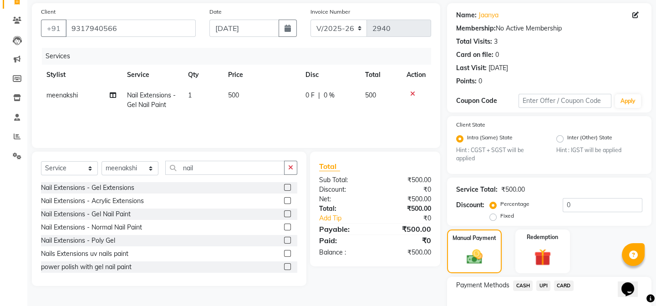
scroll to position [123, 0]
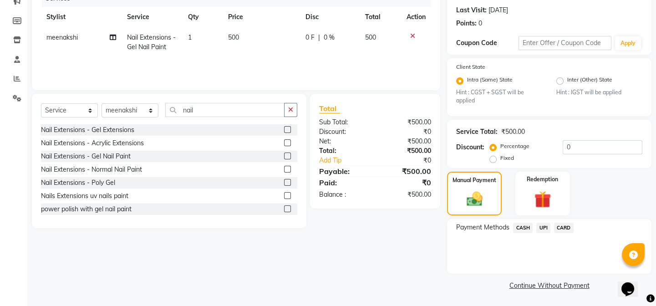
click at [542, 228] on span "UPI" at bounding box center [543, 228] width 14 height 10
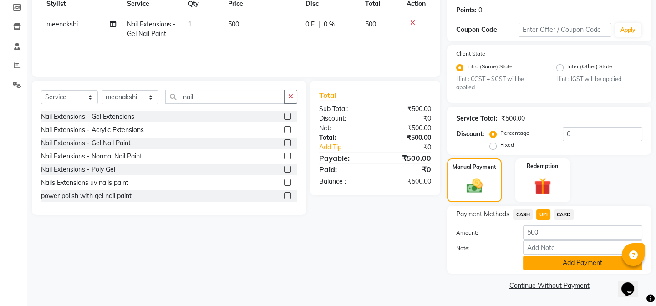
click at [543, 264] on button "Add Payment" at bounding box center [582, 263] width 119 height 14
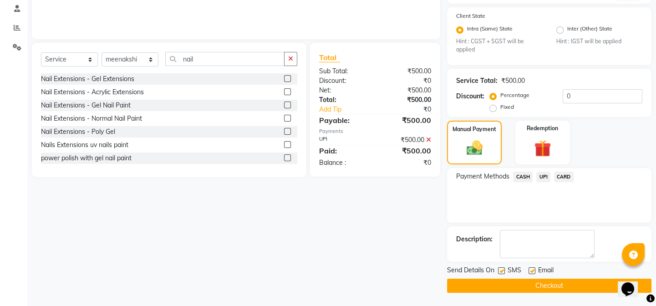
scroll to position [174, 0]
click at [532, 286] on button "Checkout" at bounding box center [549, 285] width 204 height 14
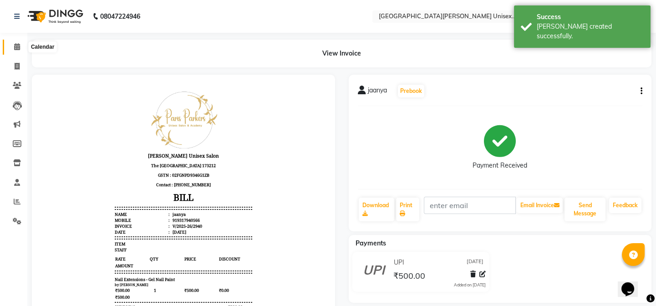
click at [18, 46] on icon at bounding box center [17, 46] width 6 height 7
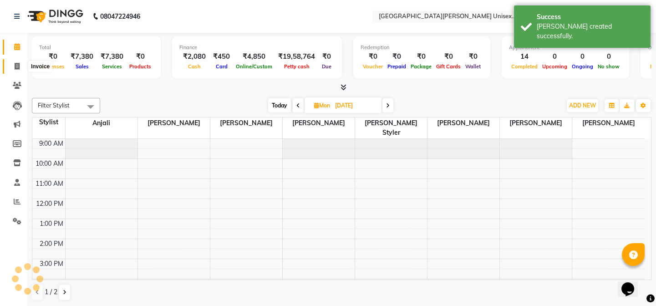
click at [12, 64] on span at bounding box center [17, 66] width 16 height 10
select select "service"
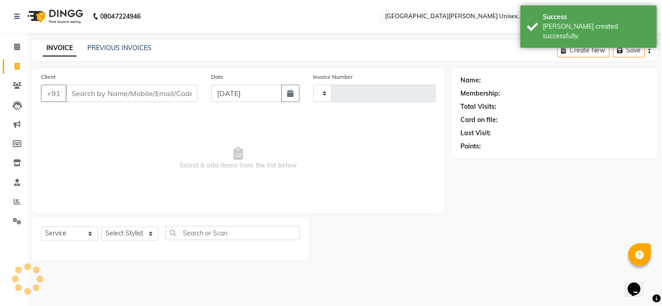
type input "2941"
select select "7055"
click at [12, 49] on span at bounding box center [17, 47] width 16 height 10
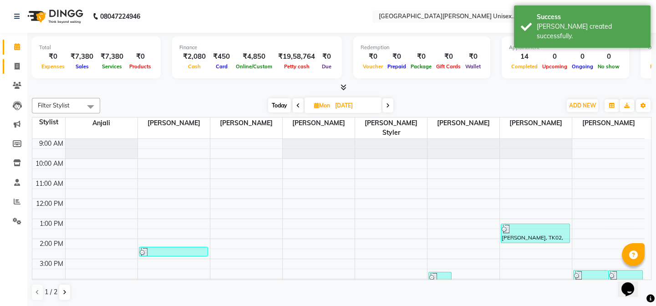
click at [18, 66] on icon at bounding box center [17, 66] width 5 height 7
select select "service"
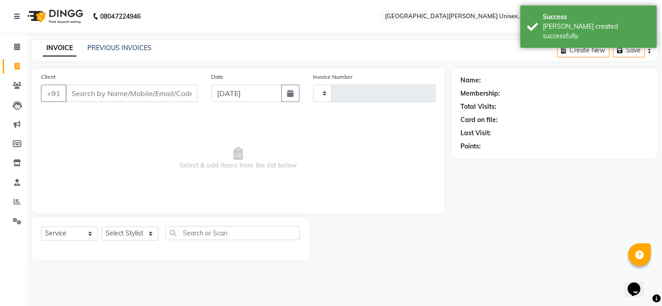
type input "2941"
select select "7055"
click at [129, 239] on select "Select Stylist anjali [PERSON_NAME] [PERSON_NAME] styler [PERSON_NAME] [PERSON_…" at bounding box center [129, 233] width 57 height 14
select select "61129"
click at [101, 226] on select "Select Stylist anjali [PERSON_NAME] [PERSON_NAME] styler [PERSON_NAME] [PERSON_…" at bounding box center [129, 233] width 57 height 14
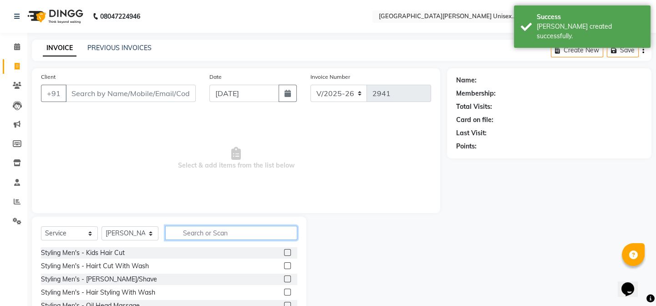
click at [201, 233] on input "text" at bounding box center [231, 233] width 132 height 14
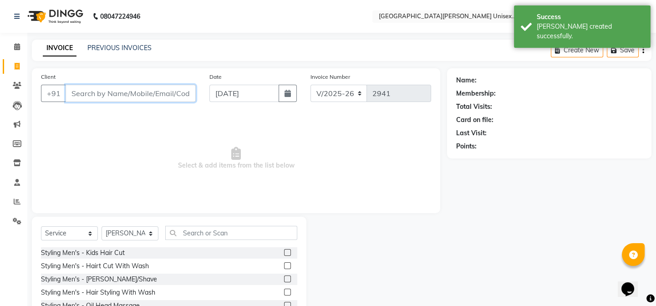
click at [114, 98] on input "Client" at bounding box center [131, 93] width 130 height 17
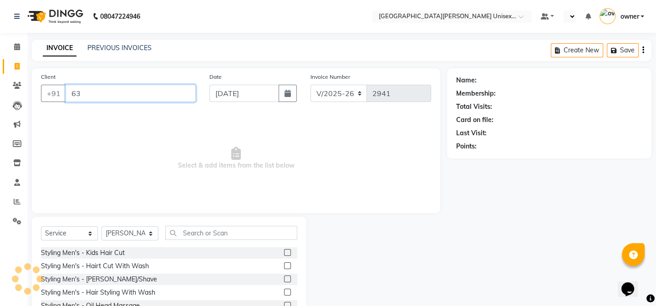
type input "6"
type input "6355088447"
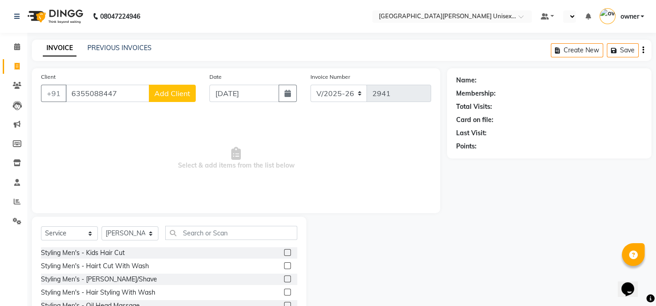
click at [171, 92] on span "Add Client" at bounding box center [172, 93] width 36 height 9
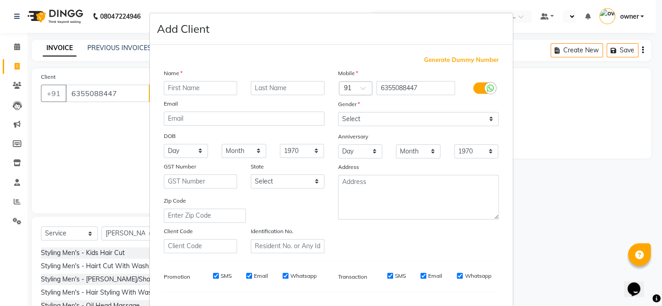
click at [205, 90] on input "text" at bounding box center [201, 88] width 74 height 14
click at [185, 86] on input "text" at bounding box center [201, 88] width 74 height 14
type input "ayushi"
drag, startPoint x: 391, startPoint y: 114, endPoint x: 382, endPoint y: 125, distance: 14.2
click at [391, 115] on select "Select [DEMOGRAPHIC_DATA] [DEMOGRAPHIC_DATA] Other Prefer Not To Say" at bounding box center [418, 119] width 161 height 14
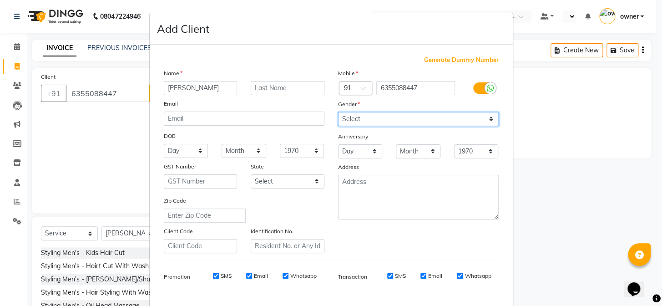
select select "male"
click at [338, 112] on select "Select [DEMOGRAPHIC_DATA] [DEMOGRAPHIC_DATA] Other Prefer Not To Say" at bounding box center [418, 119] width 161 height 14
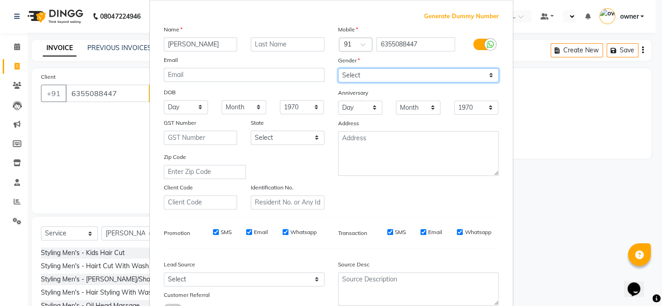
scroll to position [117, 0]
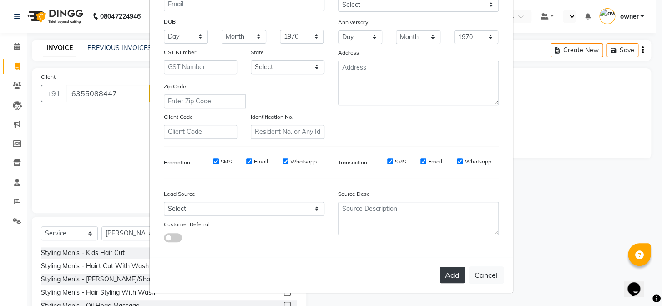
click at [450, 267] on button "Add" at bounding box center [452, 275] width 25 height 16
select select
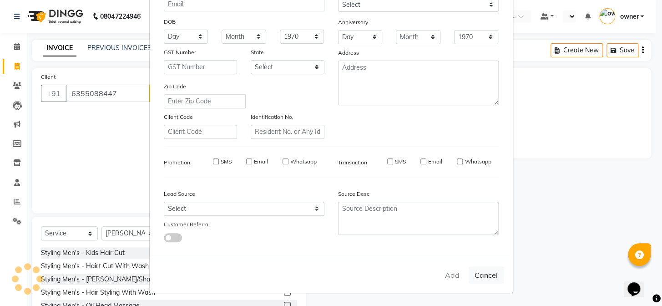
select select
checkbox input "false"
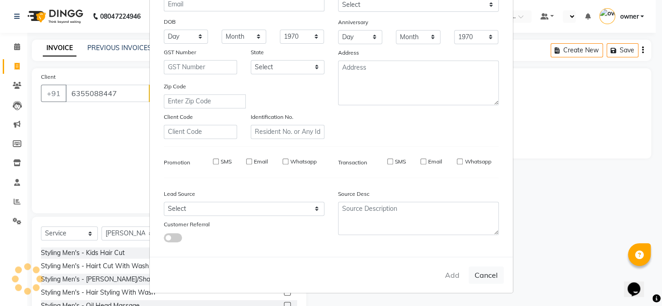
checkbox input "false"
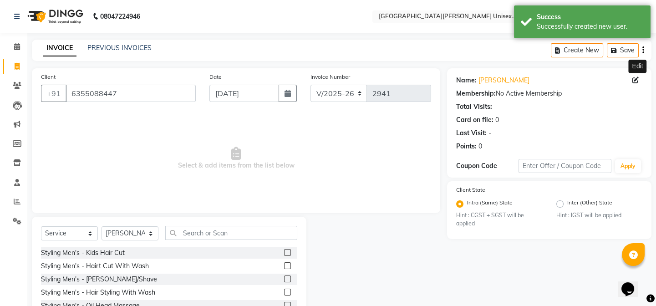
click at [635, 79] on icon at bounding box center [635, 80] width 6 height 6
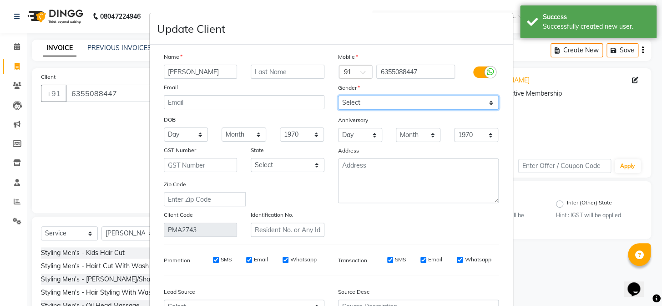
drag, startPoint x: 350, startPoint y: 101, endPoint x: 349, endPoint y: 109, distance: 7.8
click at [350, 101] on select "Select [DEMOGRAPHIC_DATA] [DEMOGRAPHIC_DATA] Other Prefer Not To Say" at bounding box center [418, 103] width 161 height 14
select select "[DEMOGRAPHIC_DATA]"
click at [338, 96] on select "Select [DEMOGRAPHIC_DATA] [DEMOGRAPHIC_DATA] Other Prefer Not To Say" at bounding box center [418, 103] width 161 height 14
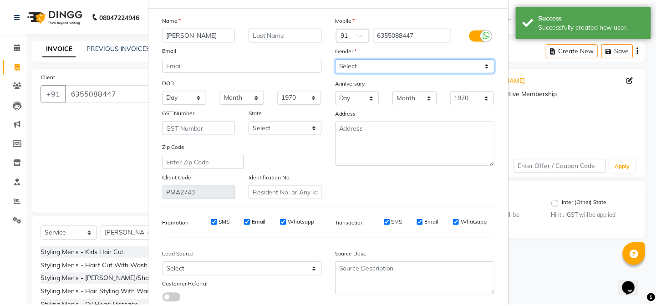
scroll to position [101, 0]
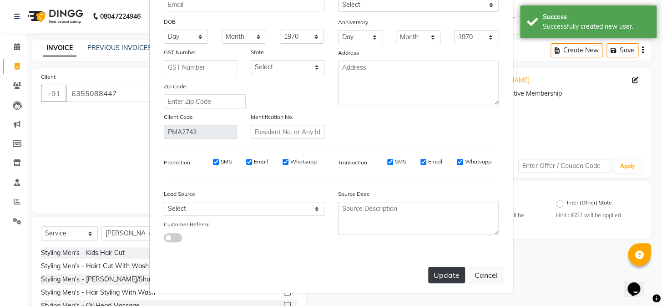
click at [438, 275] on button "Update" at bounding box center [446, 275] width 37 height 16
select select
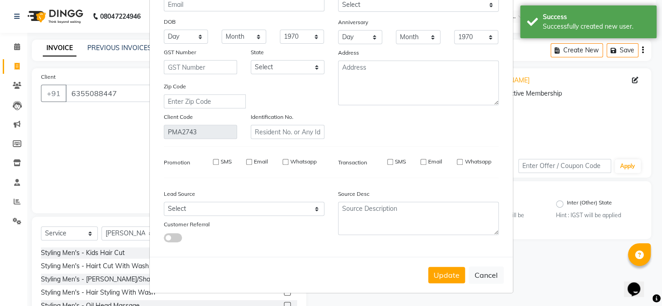
select select
checkbox input "false"
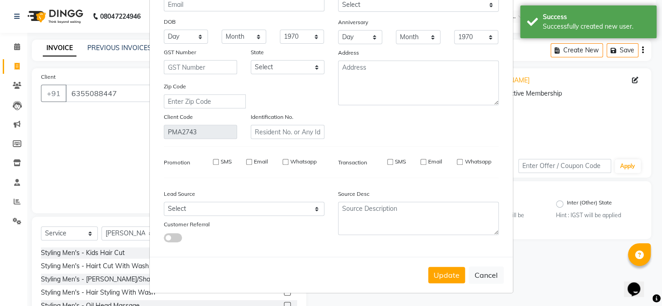
checkbox input "false"
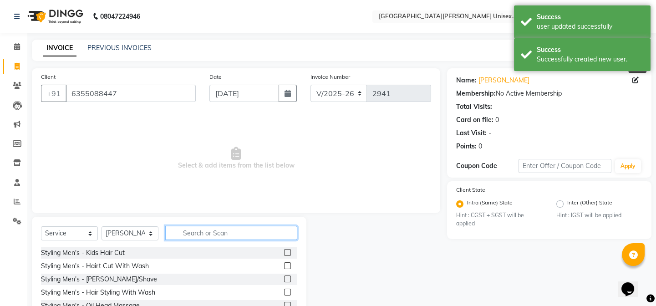
click at [200, 236] on input "text" at bounding box center [231, 233] width 132 height 14
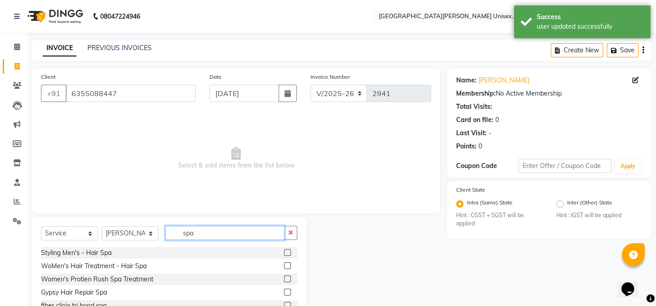
scroll to position [41, 0]
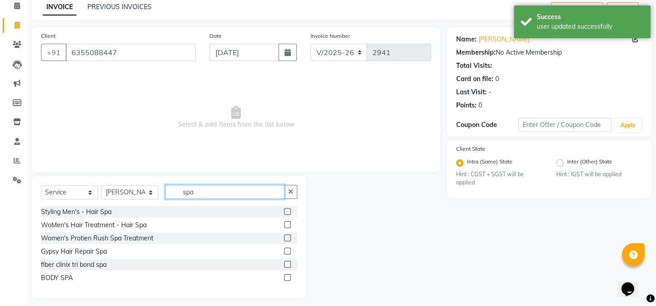
type input "spa"
click at [287, 237] on label at bounding box center [287, 237] width 7 height 7
click at [287, 237] on input "checkbox" at bounding box center [287, 238] width 6 height 6
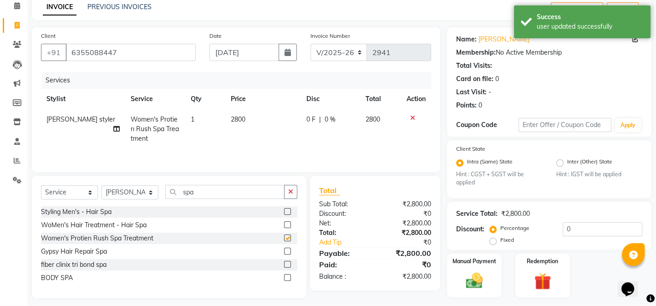
checkbox input "false"
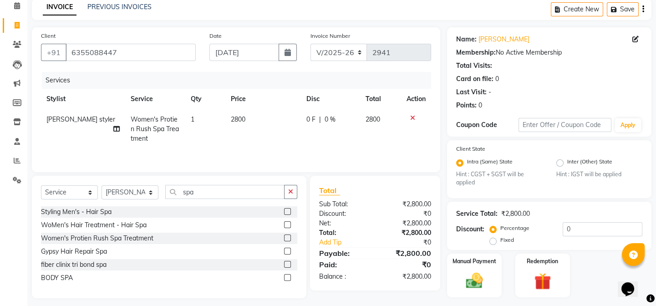
click at [250, 122] on td "2800" at bounding box center [263, 129] width 76 height 40
select select "61129"
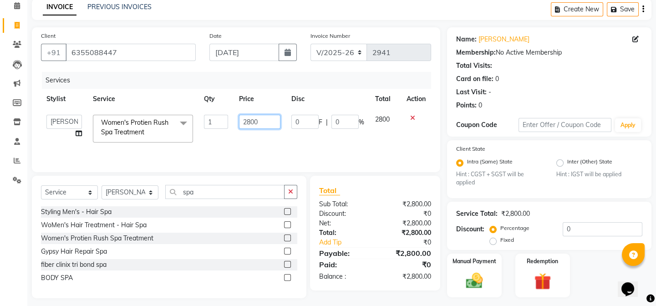
click at [269, 122] on input "2800" at bounding box center [259, 122] width 41 height 14
type input "2"
type input "2000"
click at [325, 146] on td "0 F | 0 %" at bounding box center [328, 128] width 84 height 39
select select "61129"
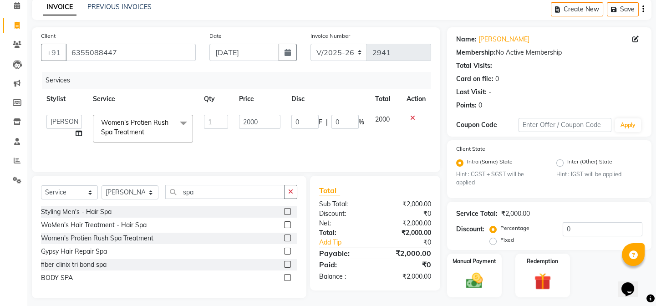
scroll to position [65, 0]
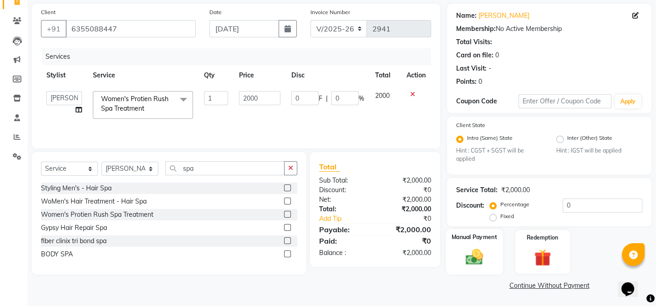
click at [482, 257] on img at bounding box center [474, 257] width 28 height 20
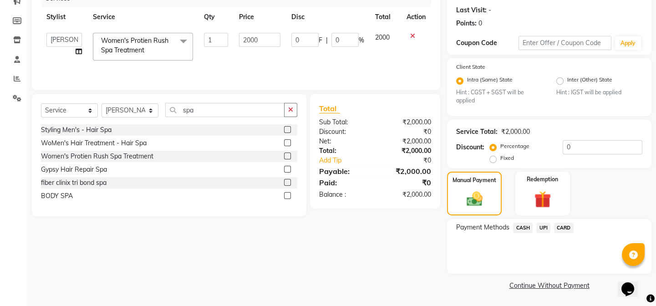
scroll to position [0, 0]
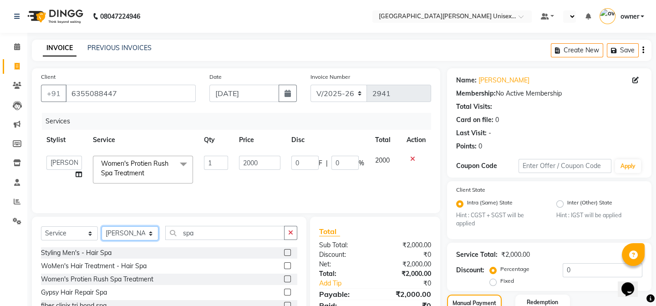
click at [134, 236] on select "Select Stylist anjali [PERSON_NAME] [PERSON_NAME] styler [PERSON_NAME] [PERSON_…" at bounding box center [129, 233] width 57 height 14
select select "58739"
click at [101, 226] on select "Select Stylist anjali [PERSON_NAME] [PERSON_NAME] styler [PERSON_NAME] [PERSON_…" at bounding box center [129, 233] width 57 height 14
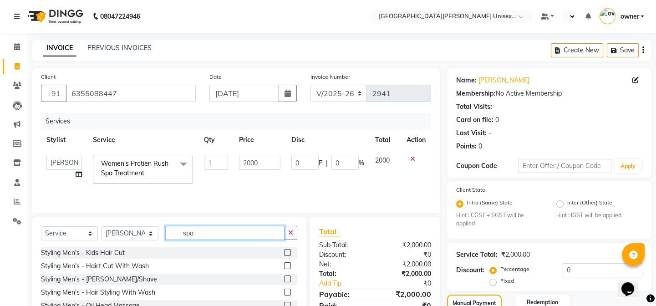
click at [218, 244] on div "Select Service Product Membership Package Voucher Prepaid Gift Card Select Styl…" at bounding box center [169, 236] width 256 height 21
type input "s"
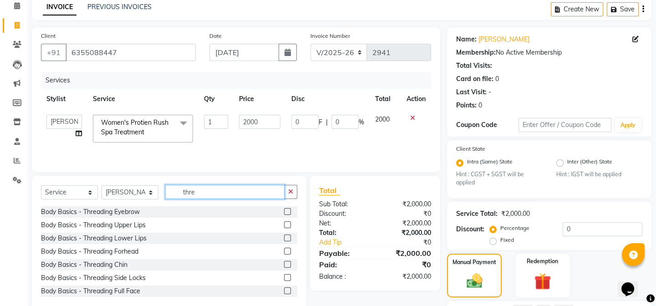
type input "thre"
click at [284, 212] on label at bounding box center [287, 211] width 7 height 7
click at [284, 212] on input "checkbox" at bounding box center [287, 212] width 6 height 6
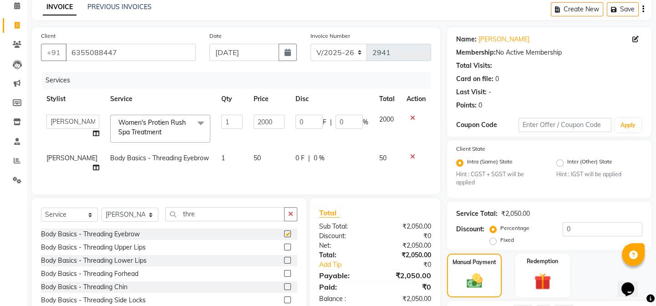
checkbox input "false"
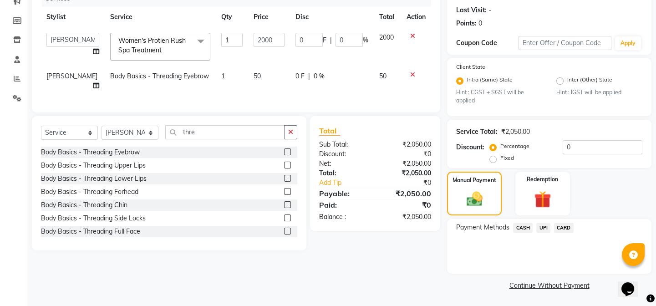
click at [542, 228] on span "UPI" at bounding box center [543, 228] width 14 height 10
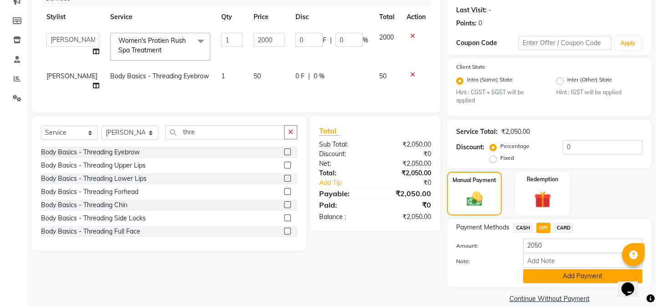
scroll to position [137, 0]
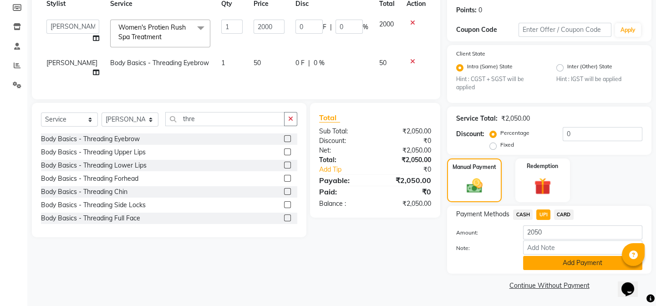
click at [555, 269] on button "Add Payment" at bounding box center [582, 263] width 119 height 14
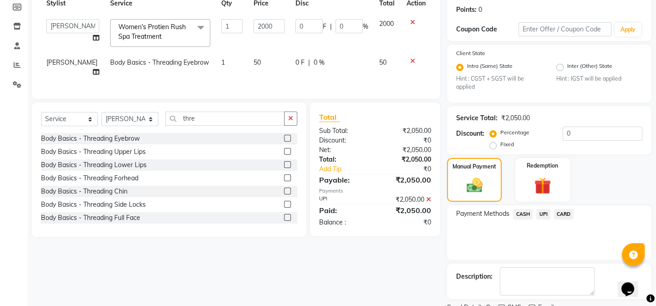
scroll to position [174, 0]
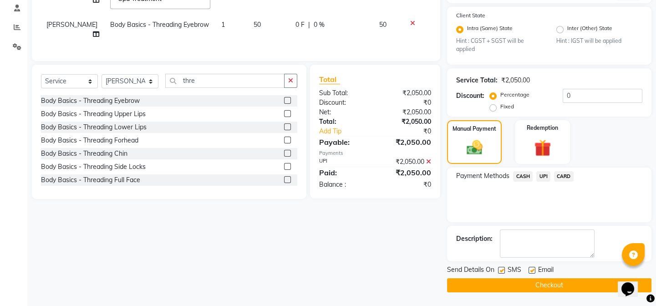
click at [502, 271] on label at bounding box center [501, 270] width 7 height 7
click at [502, 271] on input "checkbox" at bounding box center [501, 271] width 6 height 6
drag, startPoint x: 510, startPoint y: 285, endPoint x: 483, endPoint y: 321, distance: 45.1
click at [503, 269] on label at bounding box center [501, 270] width 7 height 7
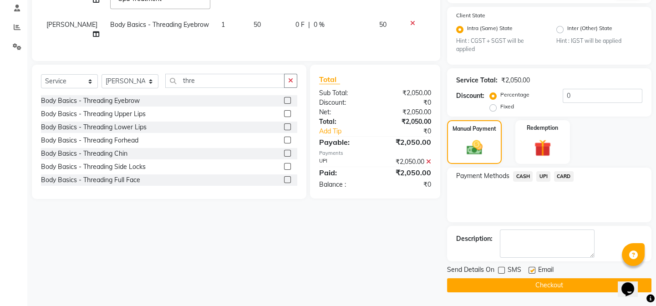
click at [503, 269] on input "checkbox" at bounding box center [501, 271] width 6 height 6
checkbox input "true"
click at [521, 285] on button "Checkout" at bounding box center [549, 285] width 204 height 14
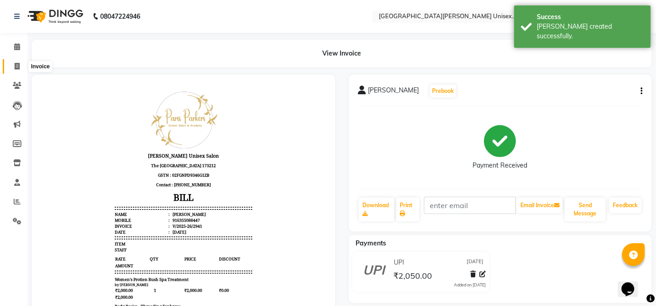
click at [12, 65] on span at bounding box center [17, 66] width 16 height 10
select select "service"
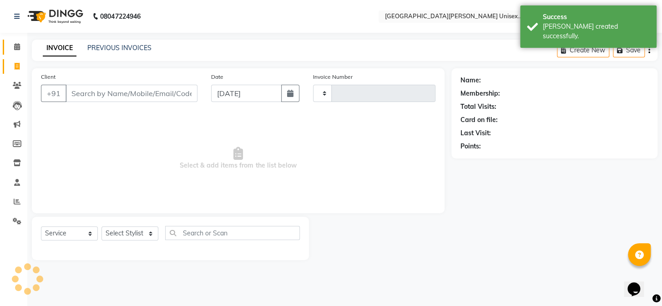
type input "2942"
select select "7055"
click at [18, 124] on icon at bounding box center [17, 124] width 7 height 7
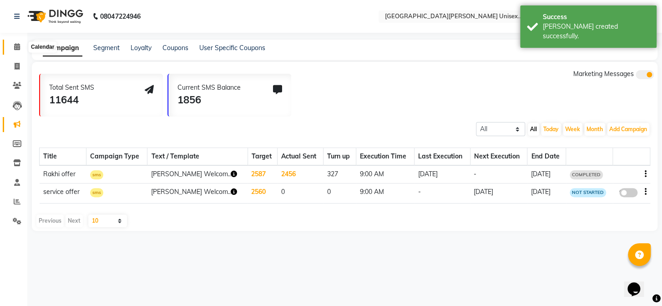
click at [13, 49] on span at bounding box center [17, 47] width 16 height 10
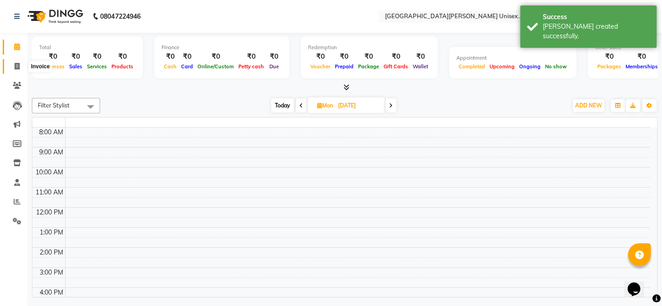
click at [17, 63] on icon at bounding box center [17, 66] width 5 height 7
select select "service"
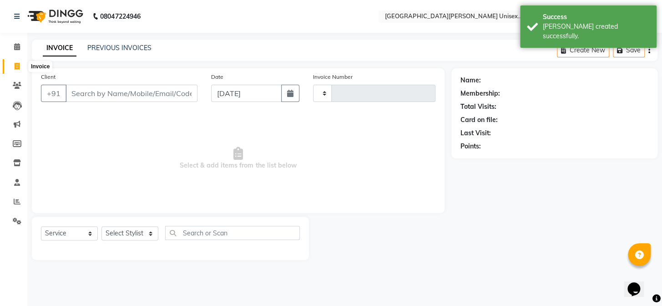
type input "2942"
click at [16, 36] on div "Calendar Invoice Clients Leads Marketing Members Inventory Staff Reports Settin…" at bounding box center [61, 159] width 123 height 266
select select "7055"
click at [21, 50] on span at bounding box center [17, 47] width 16 height 10
